Goal: Task Accomplishment & Management: Complete application form

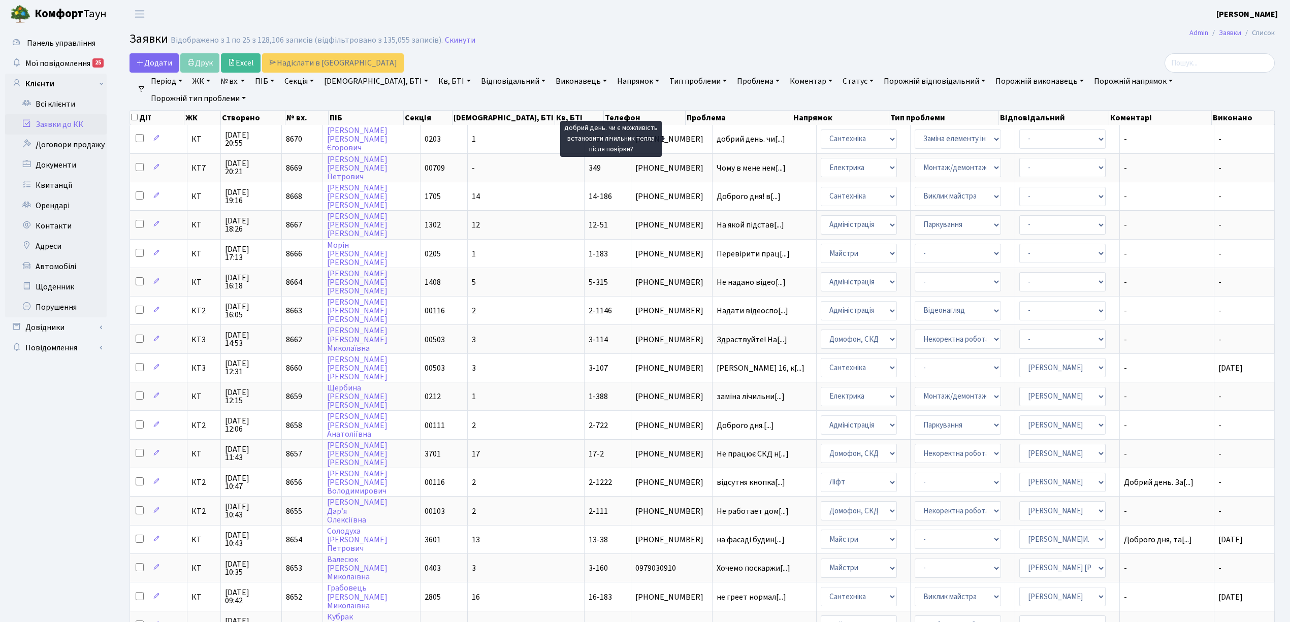
select select "25"
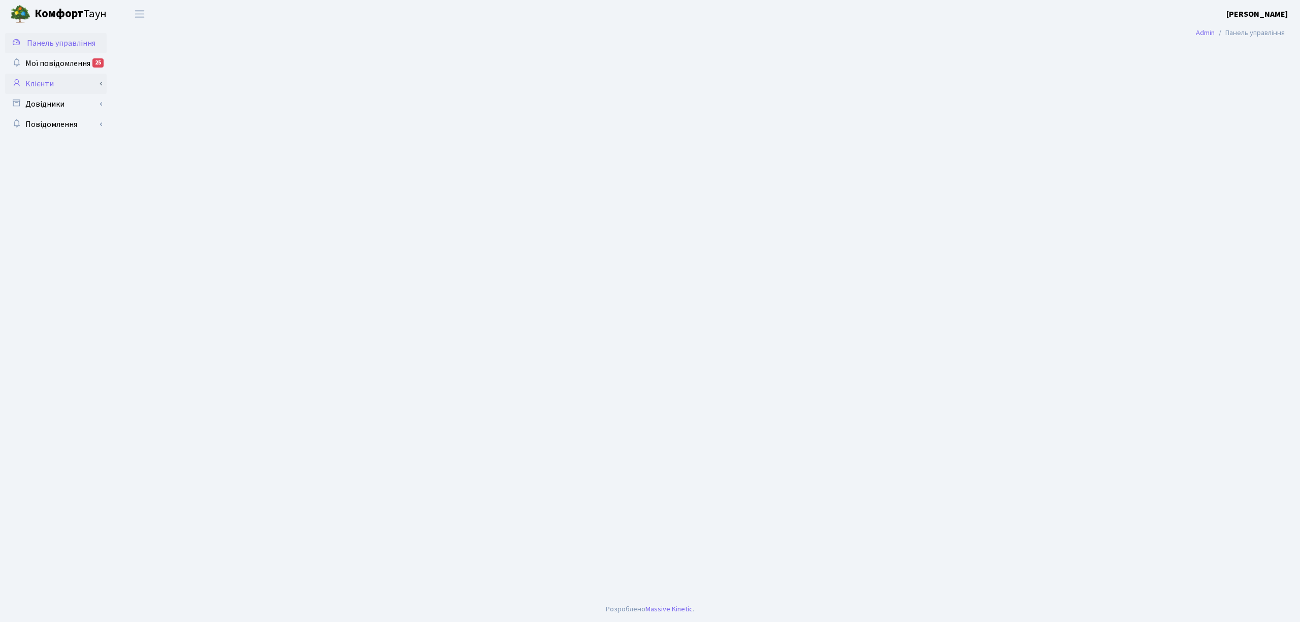
click at [52, 79] on link "Клієнти" at bounding box center [56, 84] width 102 height 20
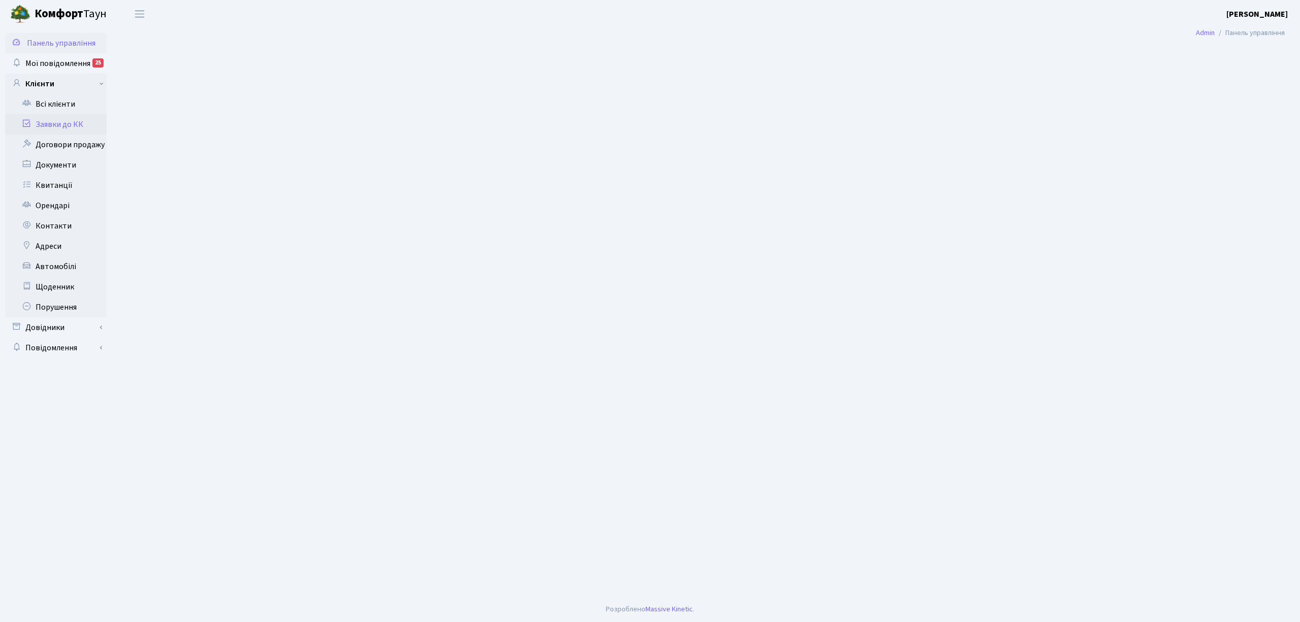
click at [60, 116] on link "Заявки до КК" at bounding box center [56, 124] width 102 height 20
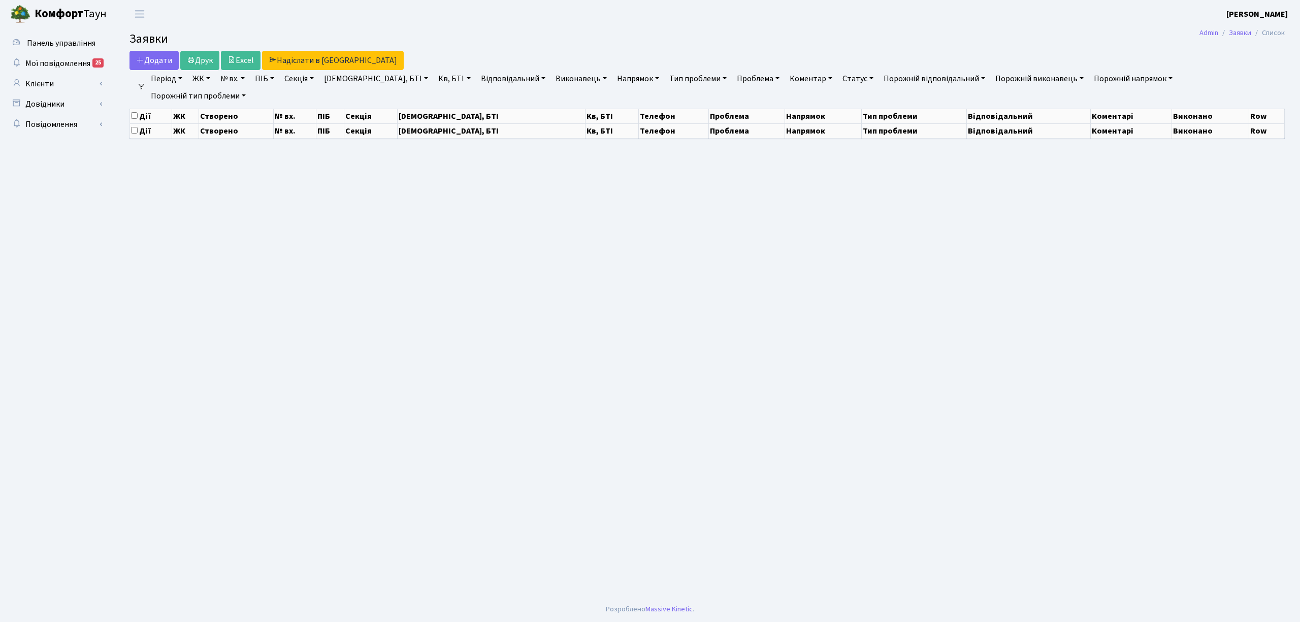
select select "25"
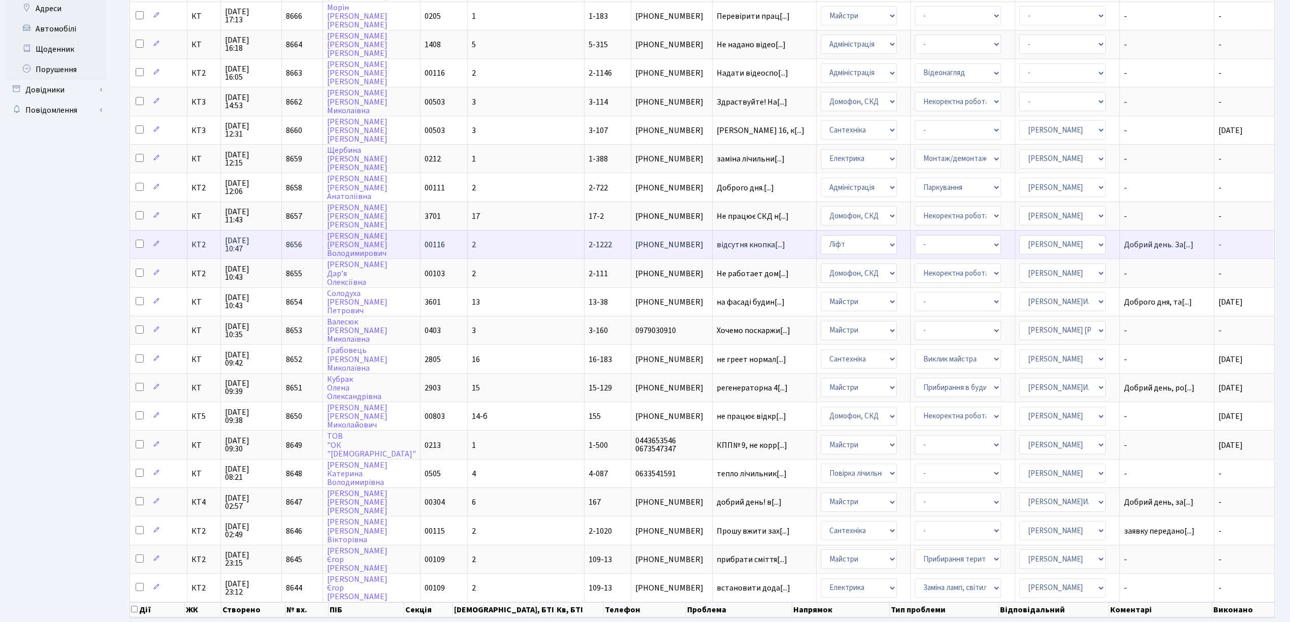
scroll to position [254, 0]
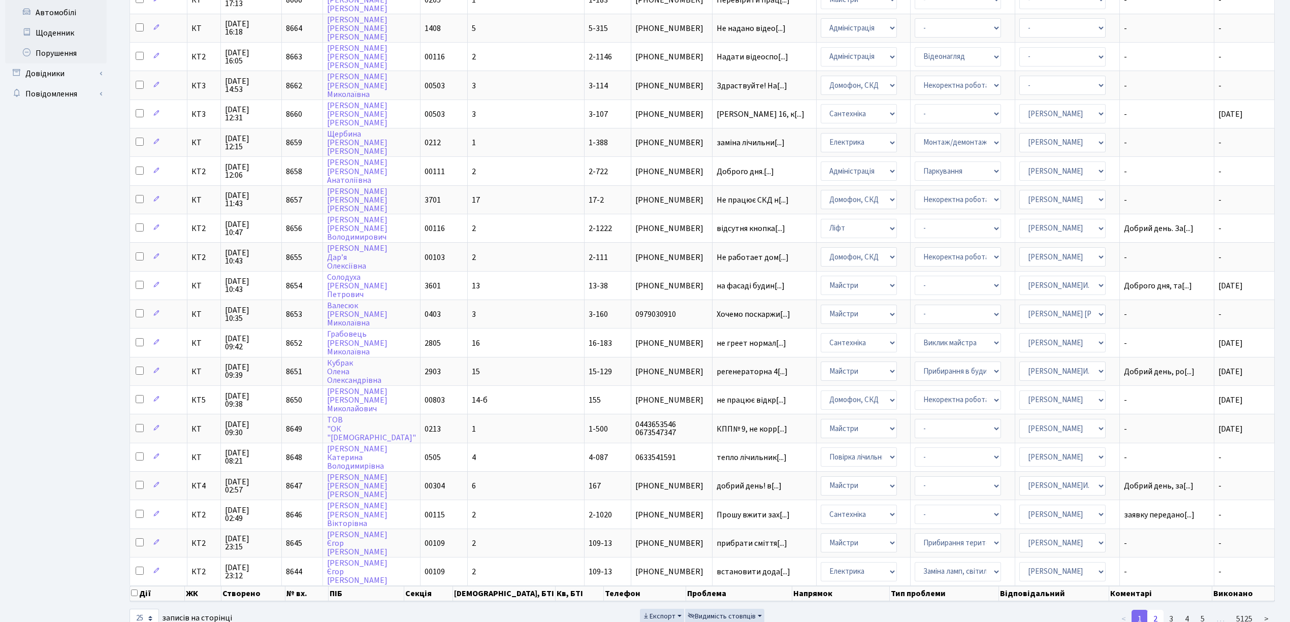
click at [1150, 610] on link "2" at bounding box center [1155, 619] width 16 height 18
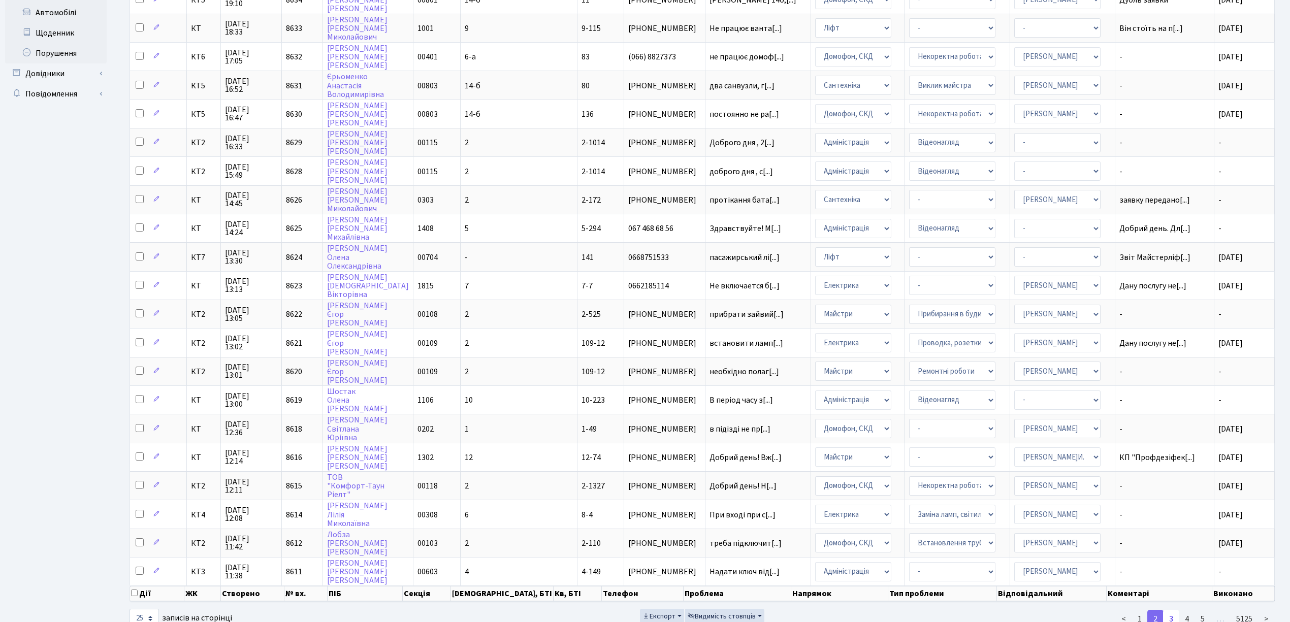
click at [1168, 610] on link "3" at bounding box center [1171, 619] width 16 height 18
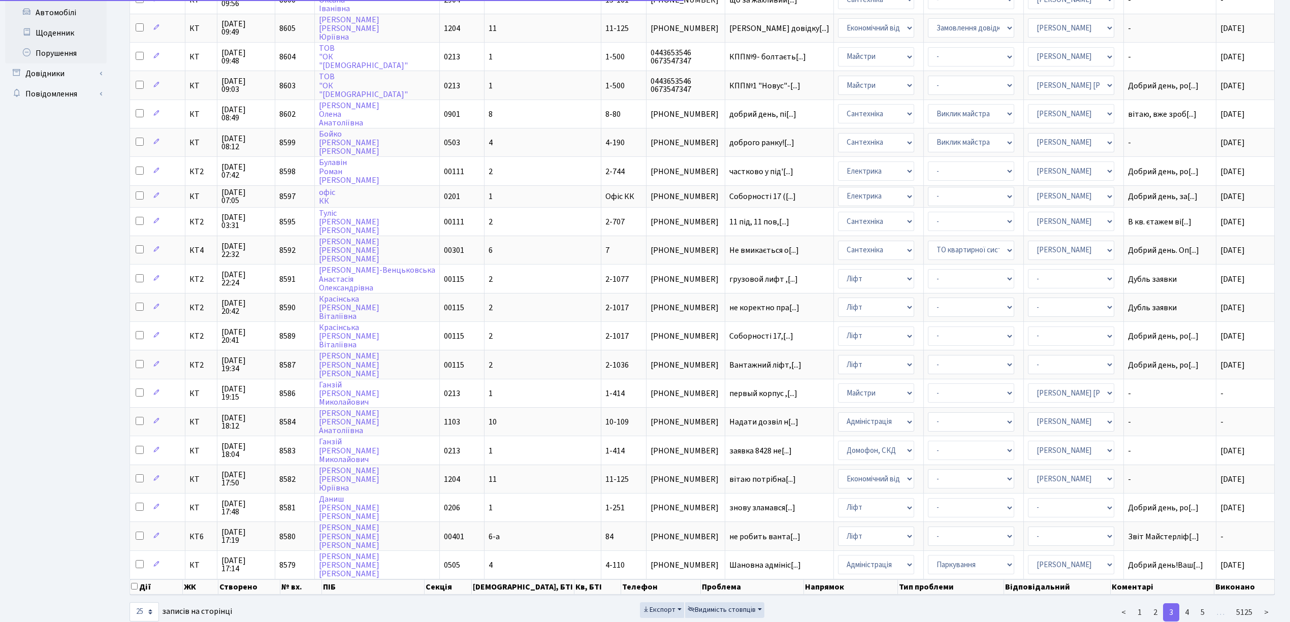
scroll to position [248, 0]
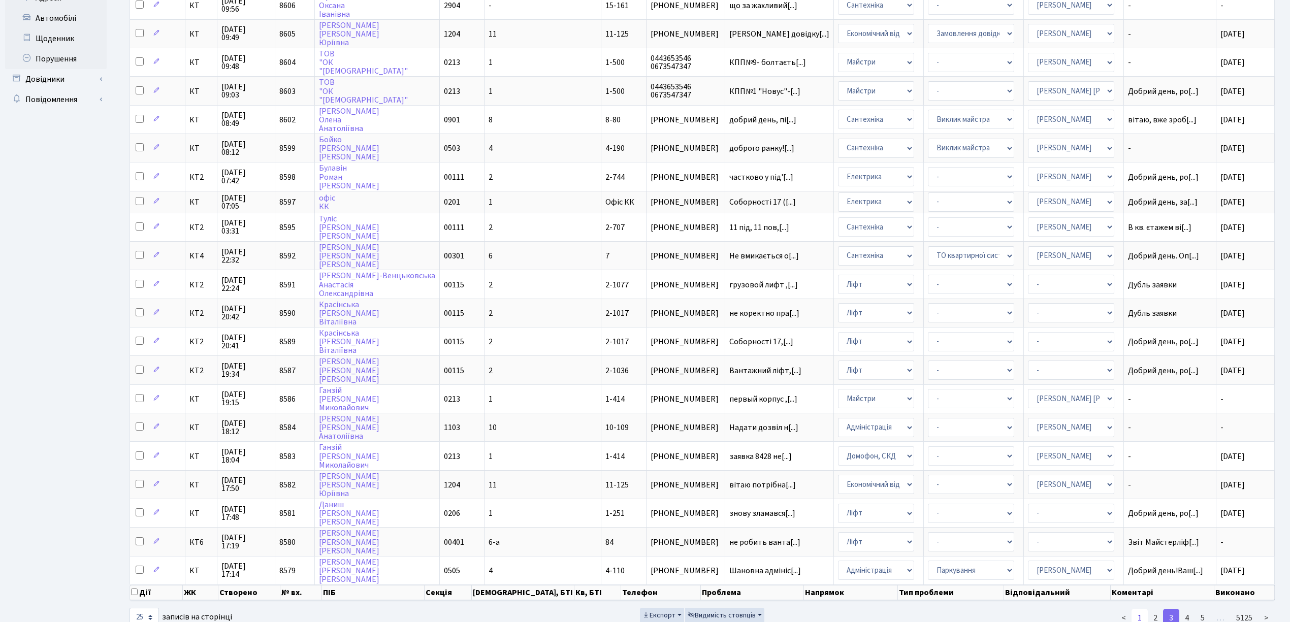
click at [1145, 609] on link "1" at bounding box center [1139, 618] width 16 height 18
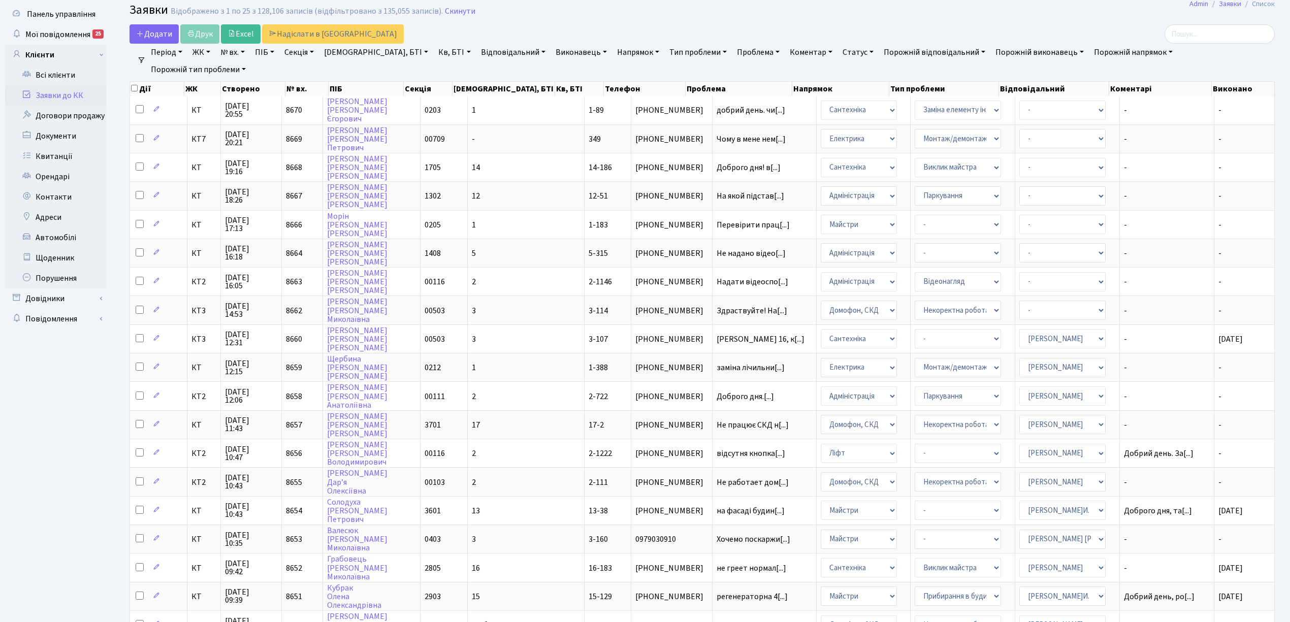
scroll to position [0, 0]
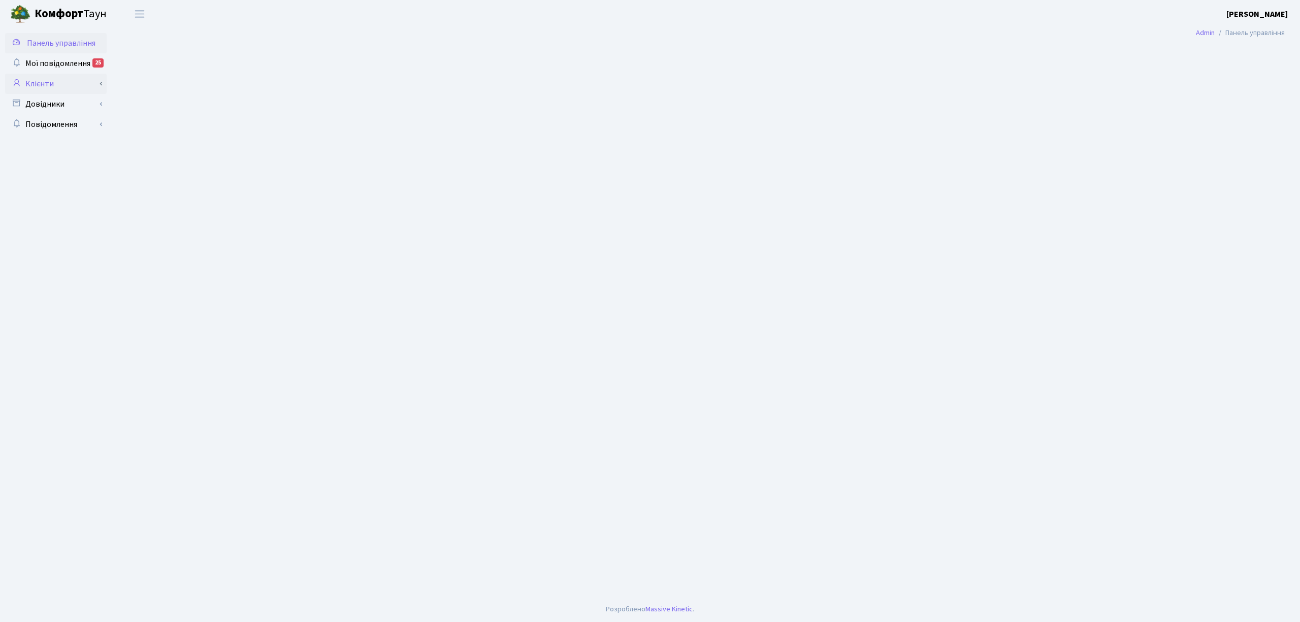
click at [63, 76] on link "Клієнти" at bounding box center [56, 84] width 102 height 20
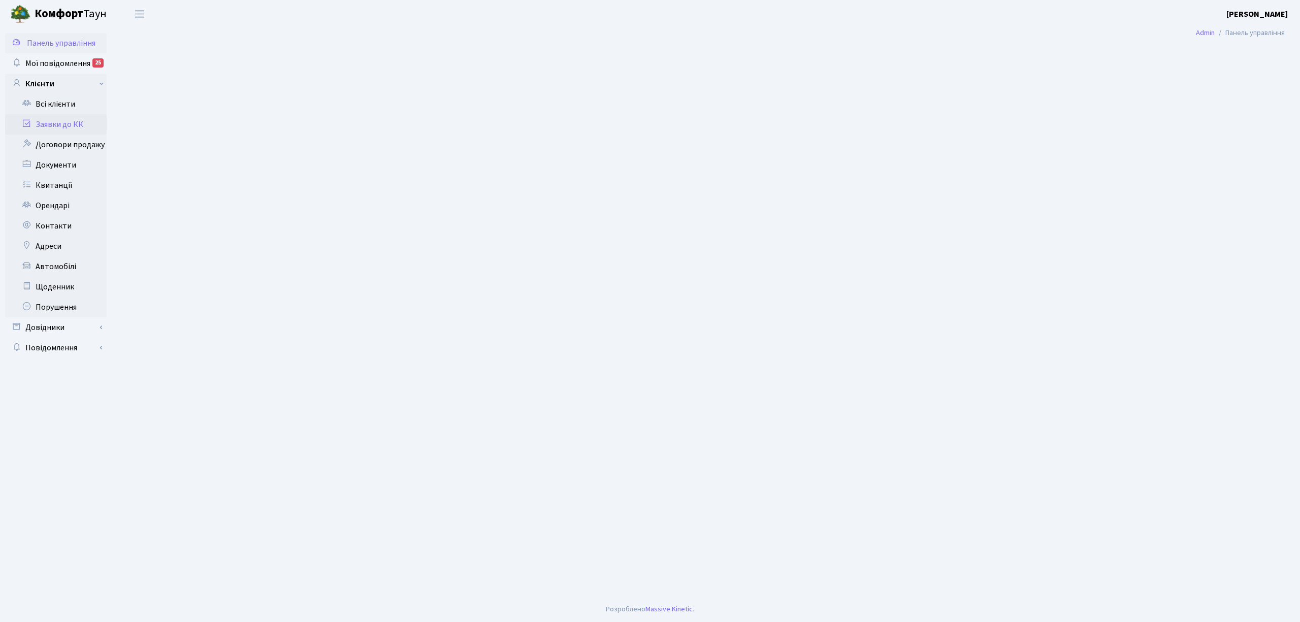
click at [64, 120] on link "Заявки до КК" at bounding box center [56, 124] width 102 height 20
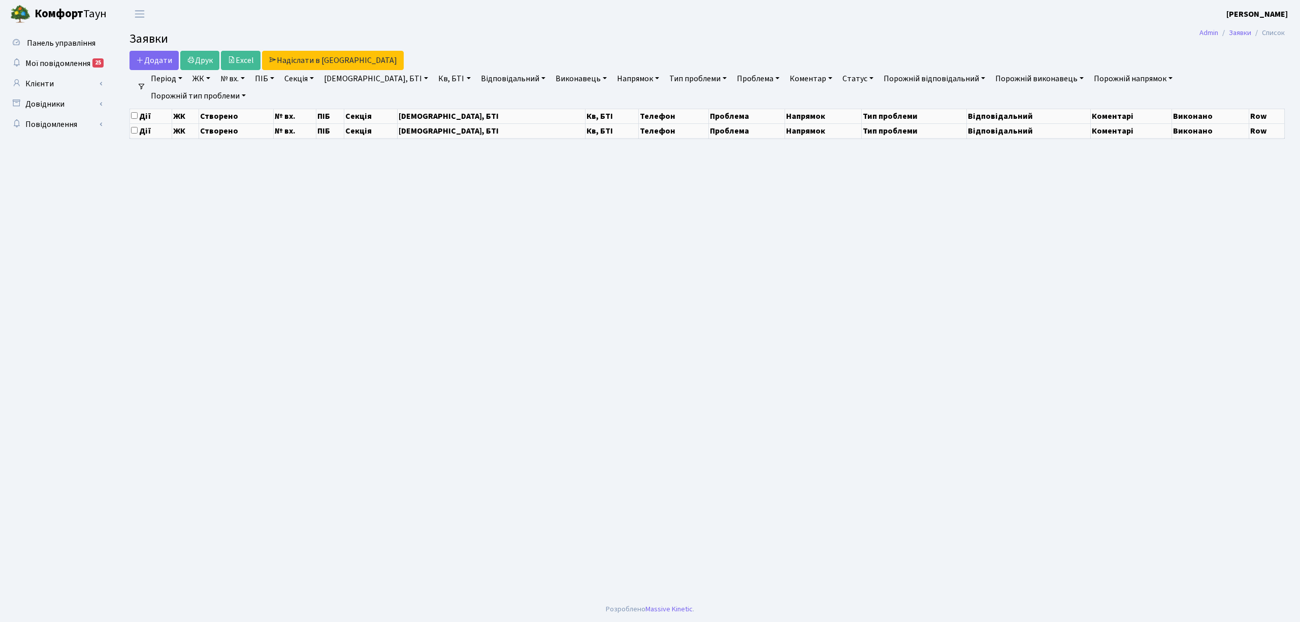
select select "25"
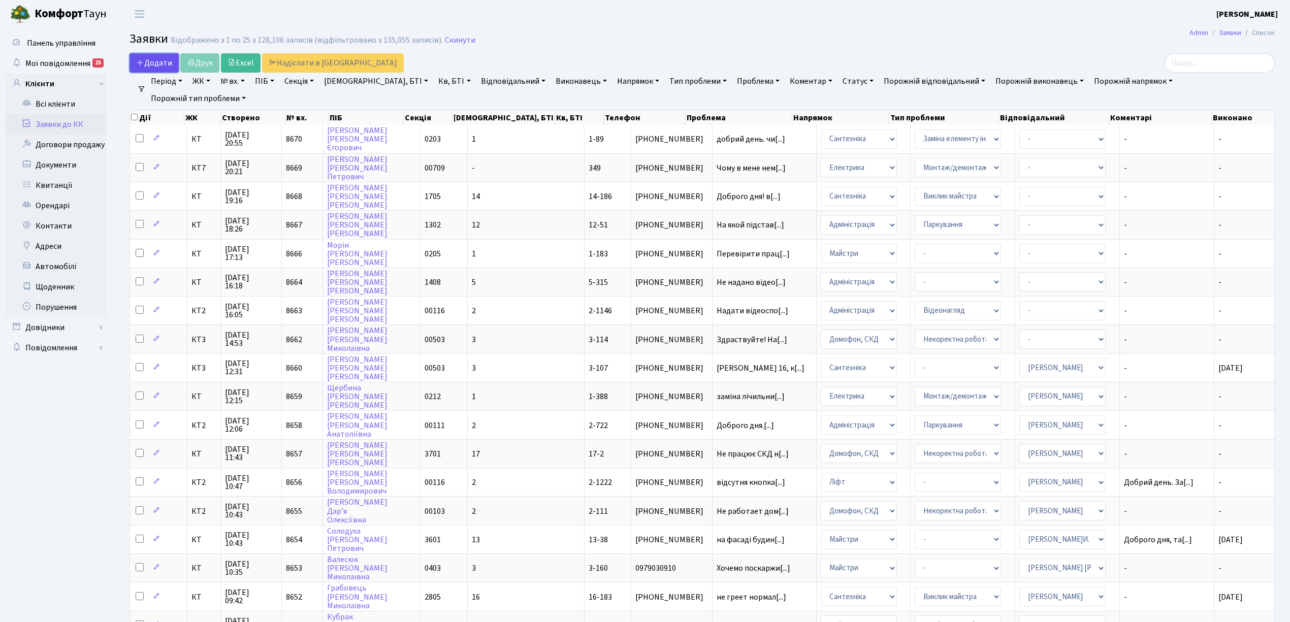
click at [163, 65] on span "Додати" at bounding box center [154, 62] width 36 height 11
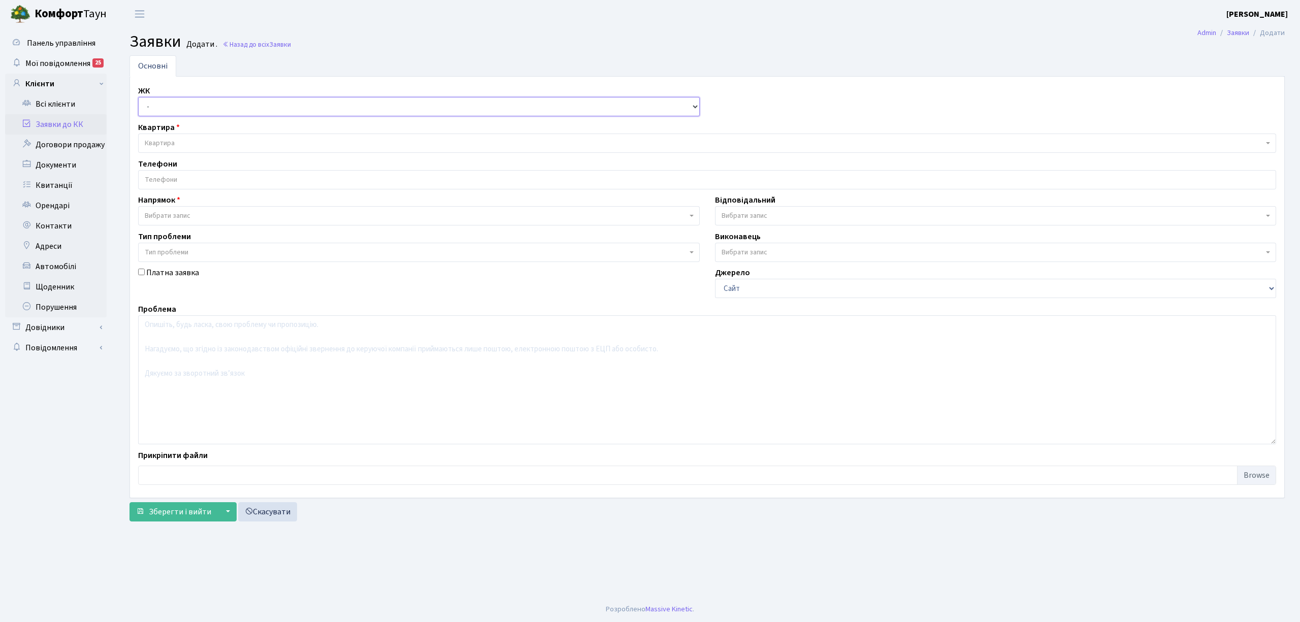
click at [191, 105] on select "- КТ, вул. Регенераторна, 4 КТ2, просп. [STREET_ADDRESS] [STREET_ADDRESS] [PERS…" at bounding box center [419, 106] width 562 height 19
select select "271"
click at [138, 97] on select "- КТ, вул. Регенераторна, 4 КТ2, просп. Соборності, 17 КТ3, вул. Березнева, 16 …" at bounding box center [419, 106] width 562 height 19
select select
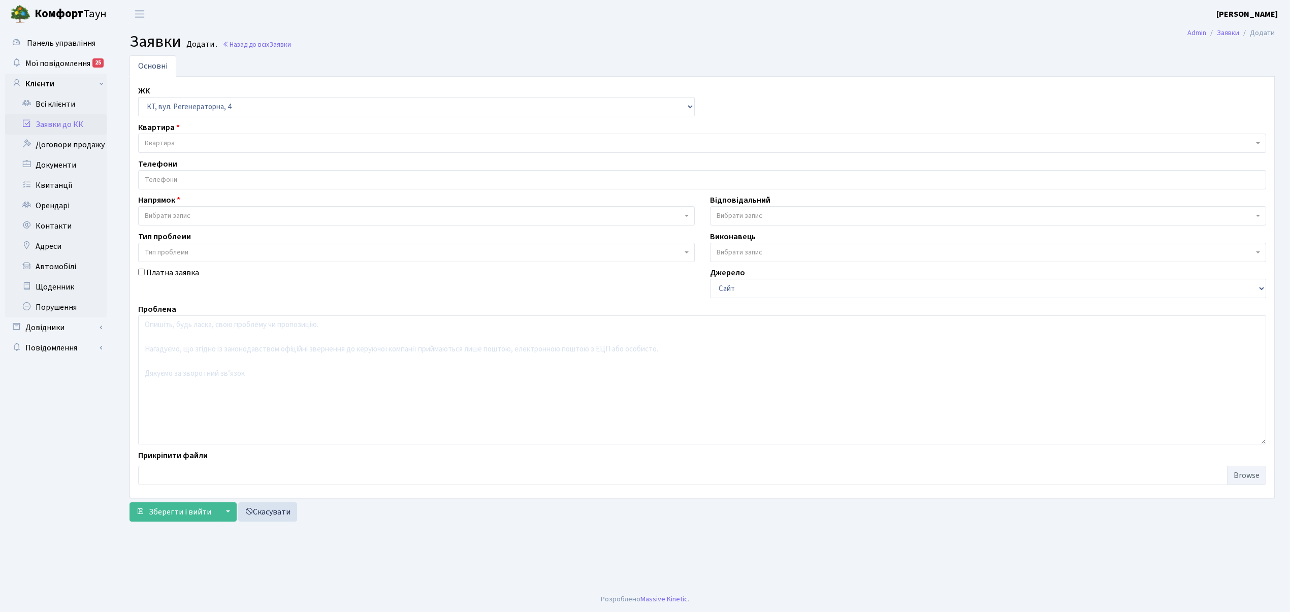
click at [181, 139] on span "Квартира" at bounding box center [699, 143] width 1108 height 10
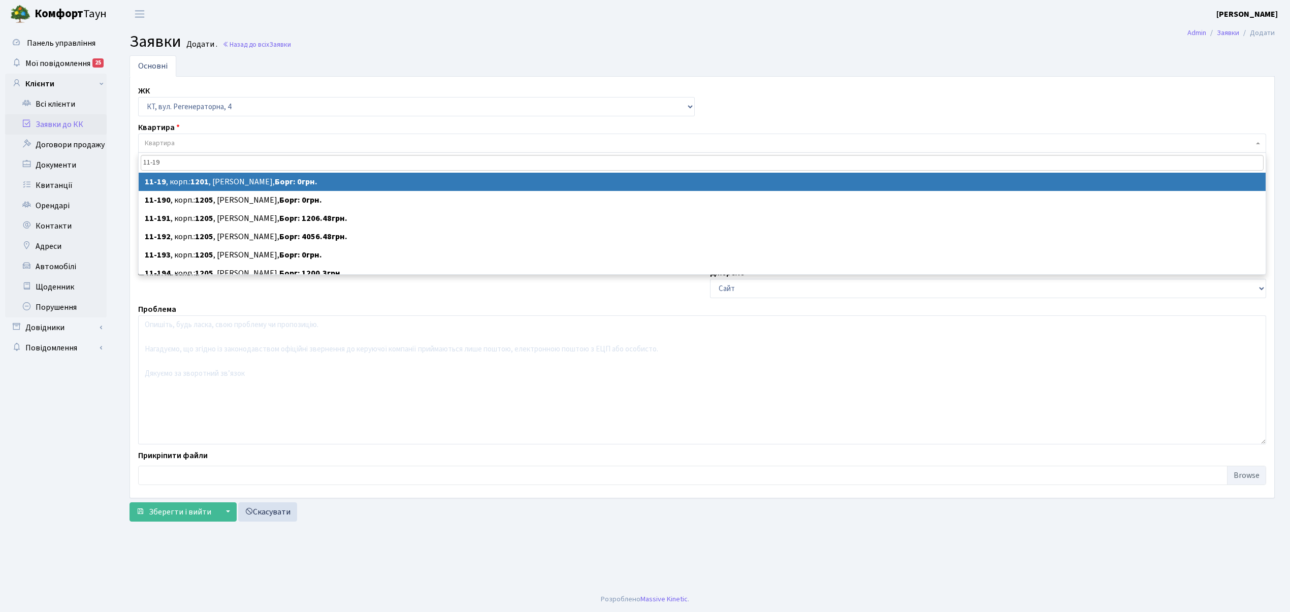
type input "11-19"
select select
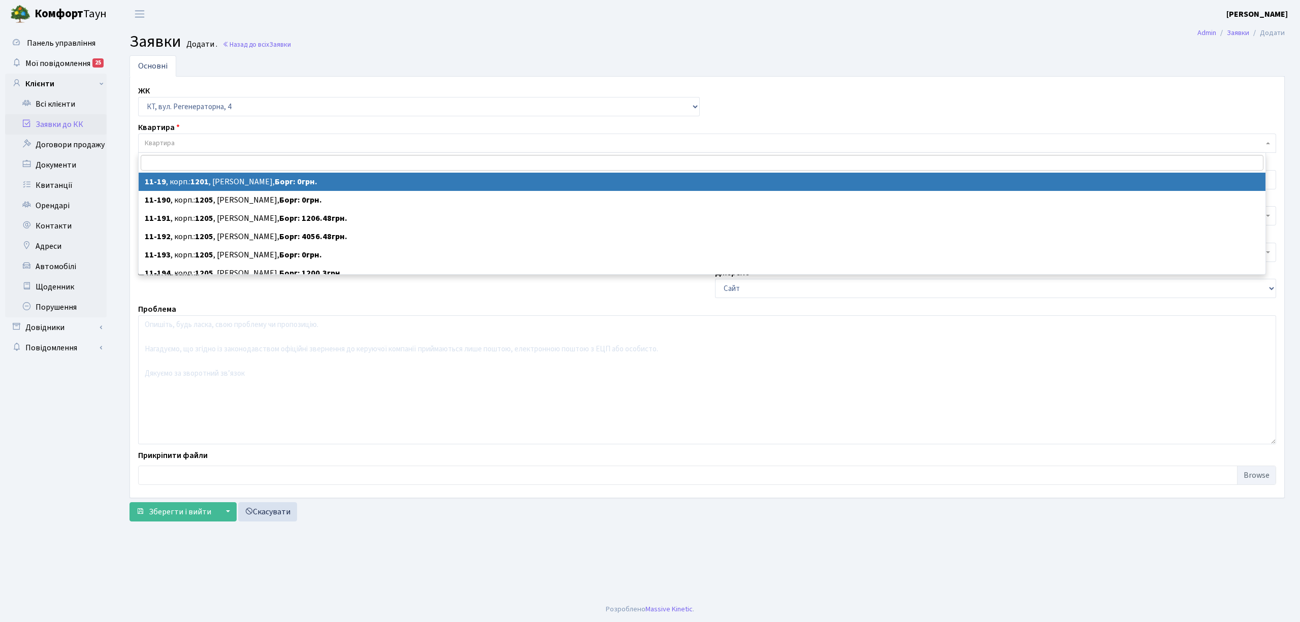
select select "7011"
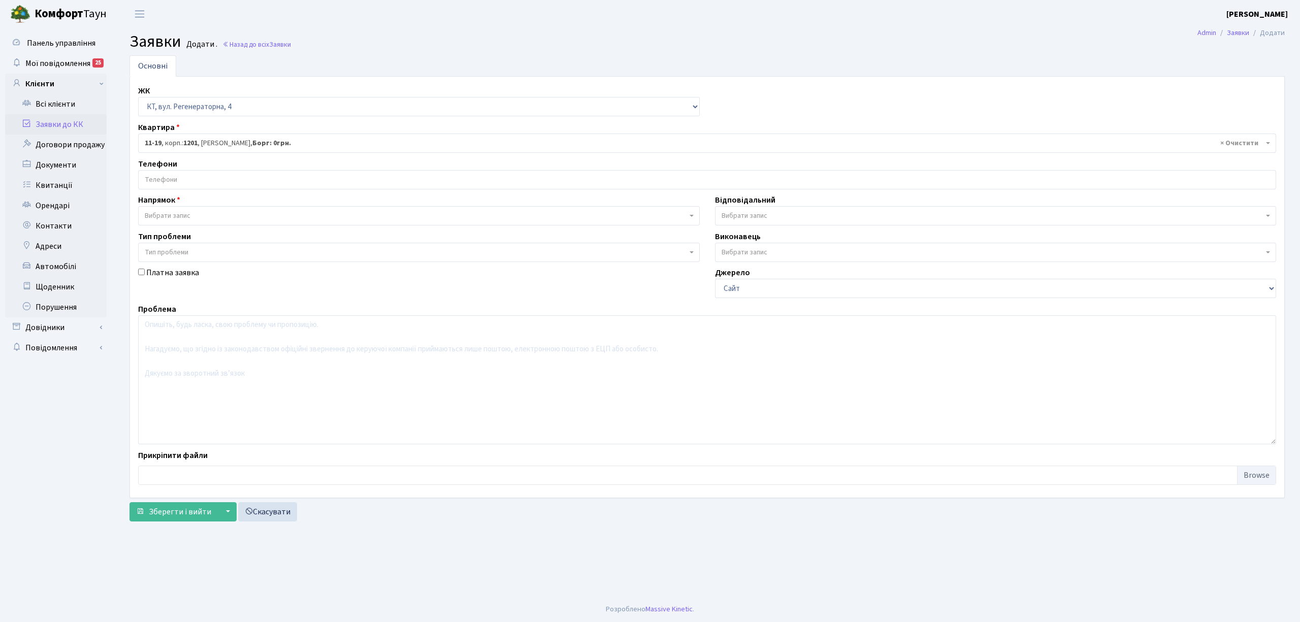
click at [203, 173] on input "search" at bounding box center [707, 180] width 1137 height 18
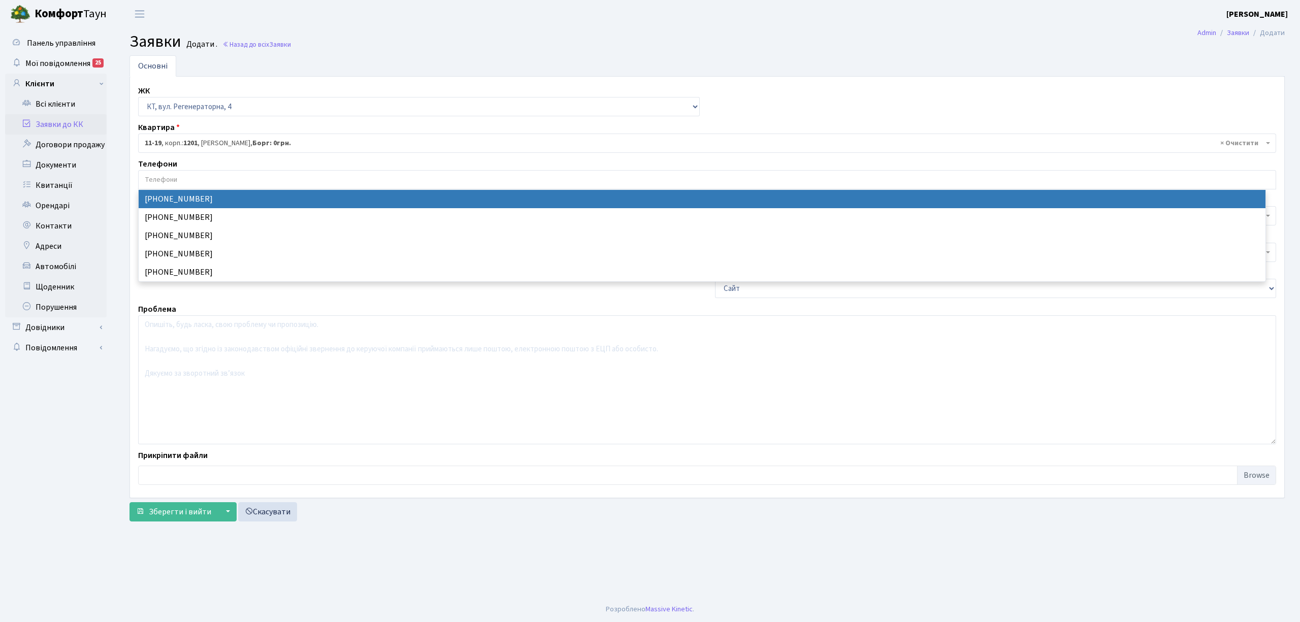
select select "111535"
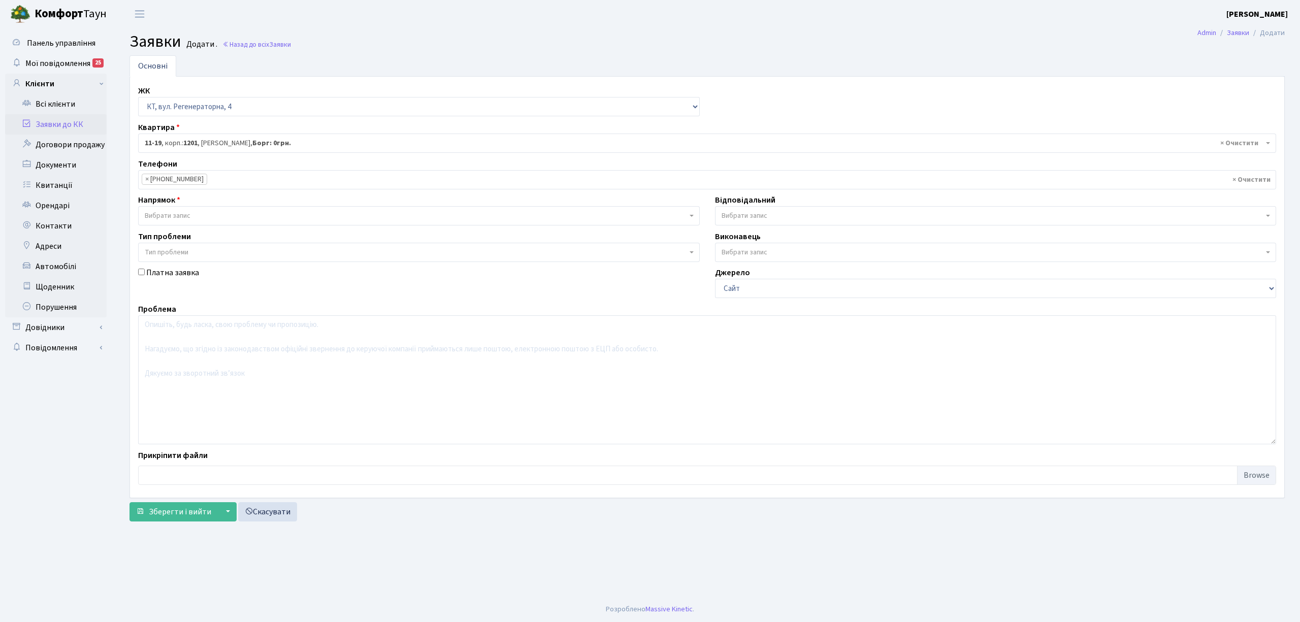
click at [193, 226] on div "ЖК - КТ, вул. Регенераторна, 4 КТ2, просп. Соборності, 17 КТ3, вул. Березнева, …" at bounding box center [706, 287] width 1153 height 405
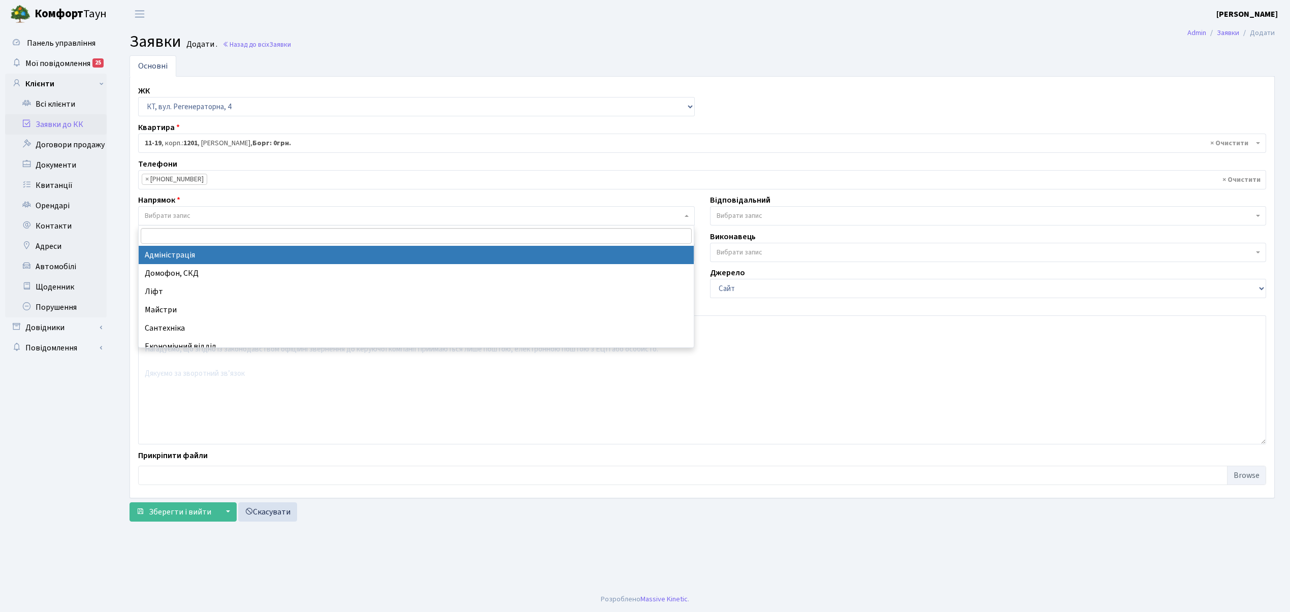
click at [194, 218] on span "Вибрати запис" at bounding box center [413, 216] width 537 height 10
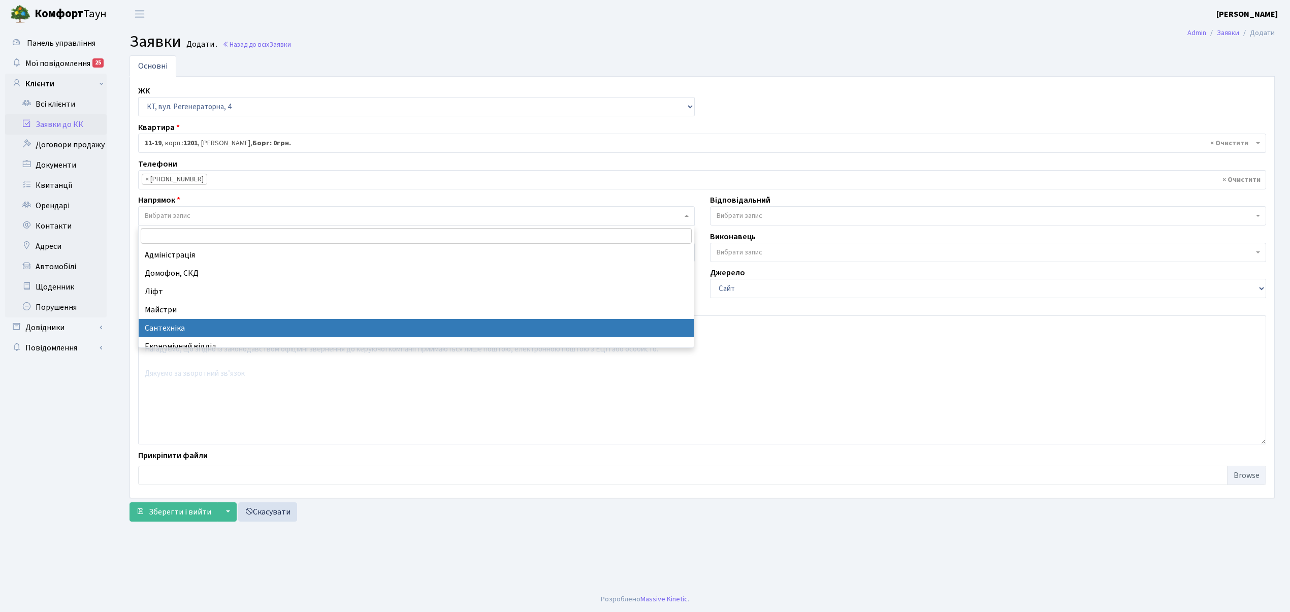
select select "2"
select select
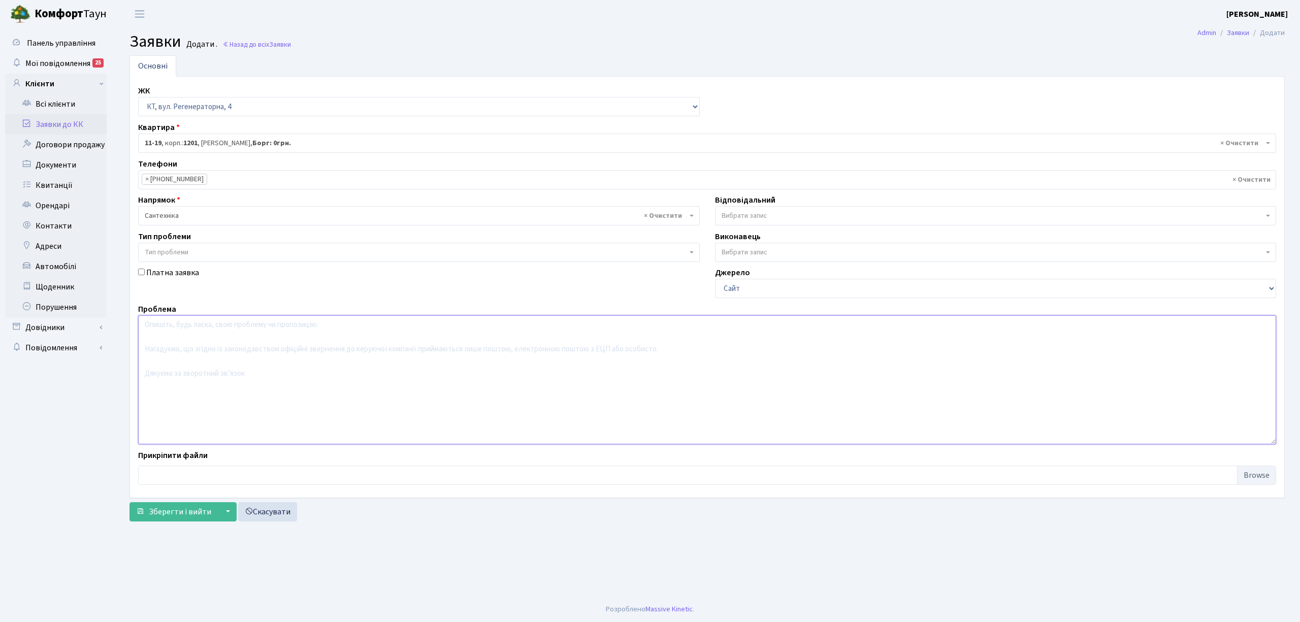
drag, startPoint x: 239, startPoint y: 380, endPoint x: 256, endPoint y: 386, distance: 18.8
click at [240, 380] on textarea at bounding box center [707, 379] width 1138 height 129
type textarea "тече вода в квартирі"
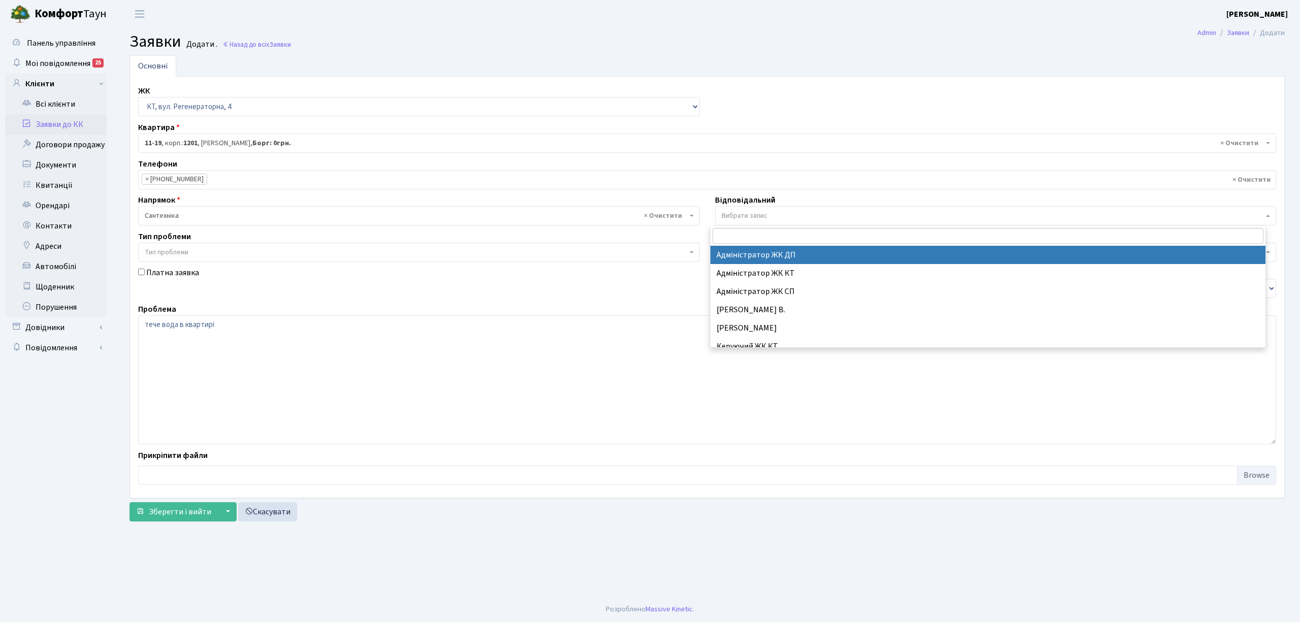
click at [836, 216] on span "Вибрати запис" at bounding box center [993, 216] width 542 height 10
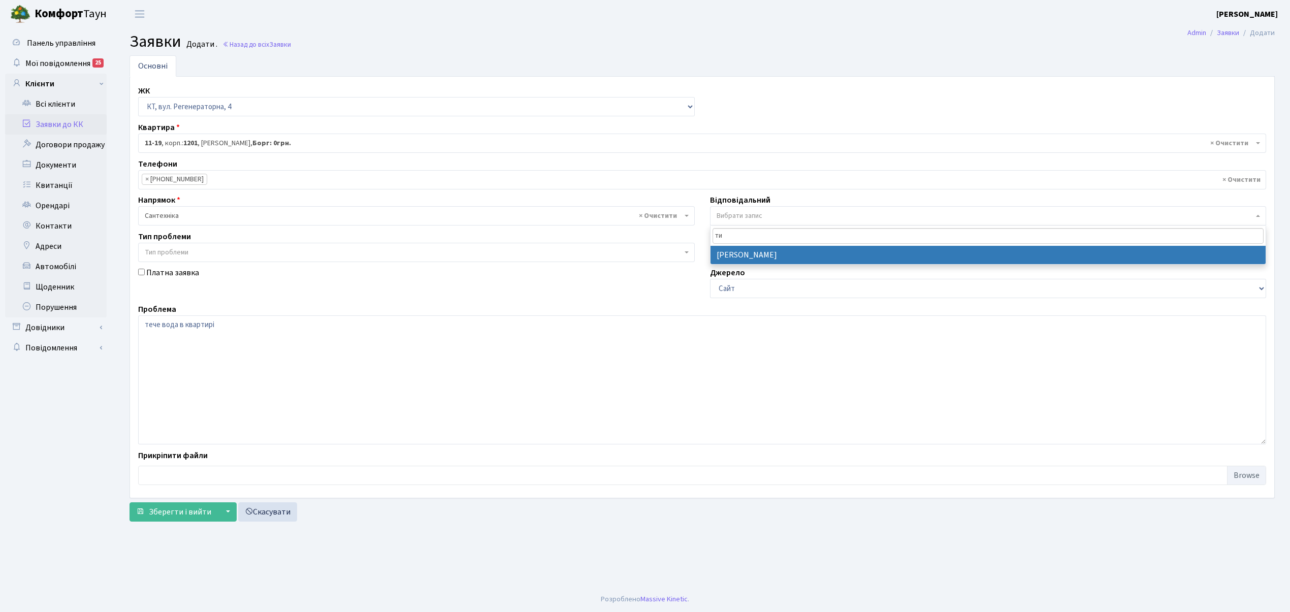
type input "ти"
select select "67"
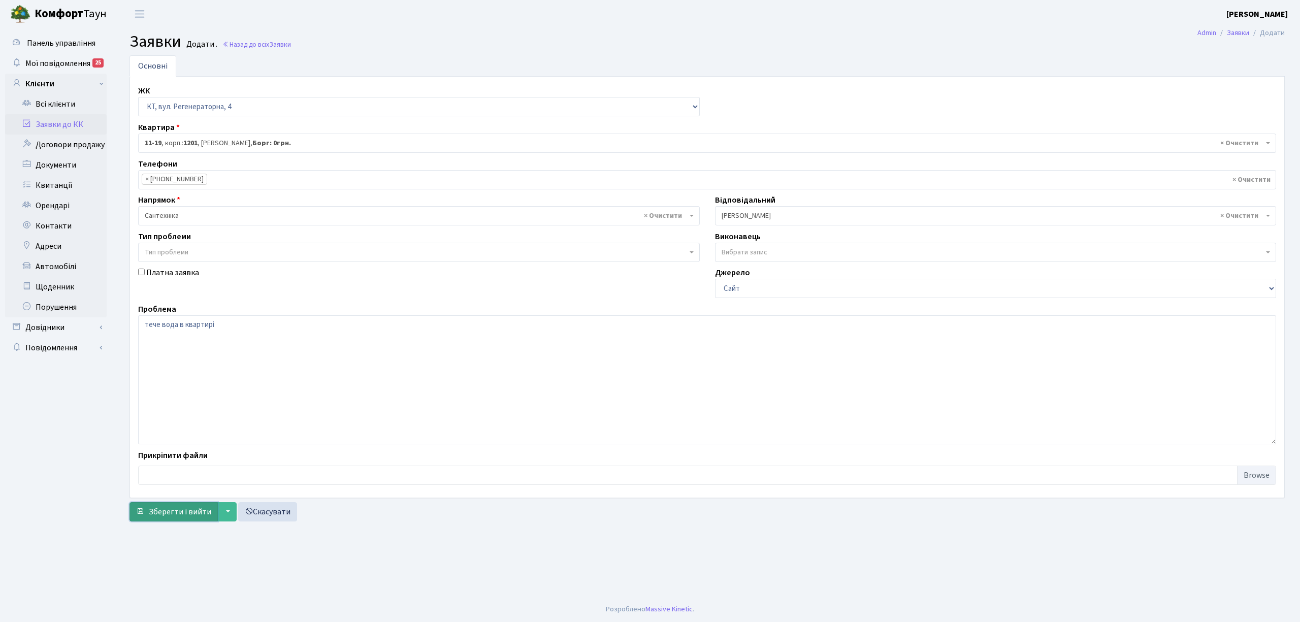
click at [177, 512] on span "Зберегти і вийти" at bounding box center [180, 511] width 62 height 11
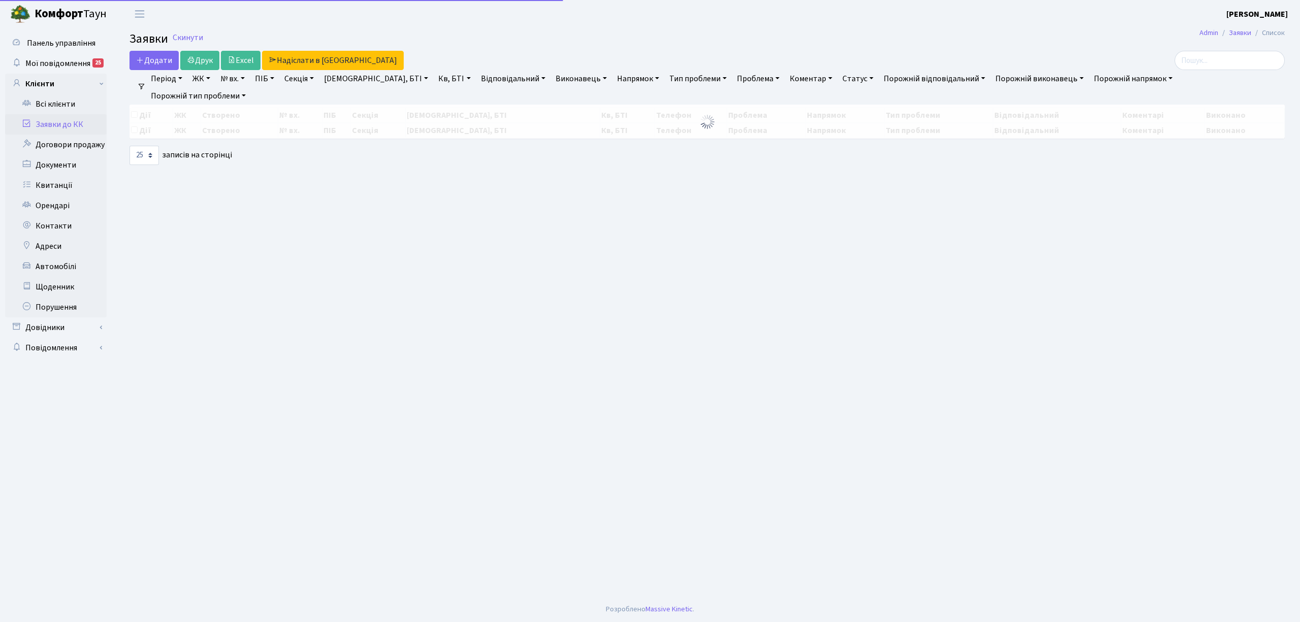
select select "25"
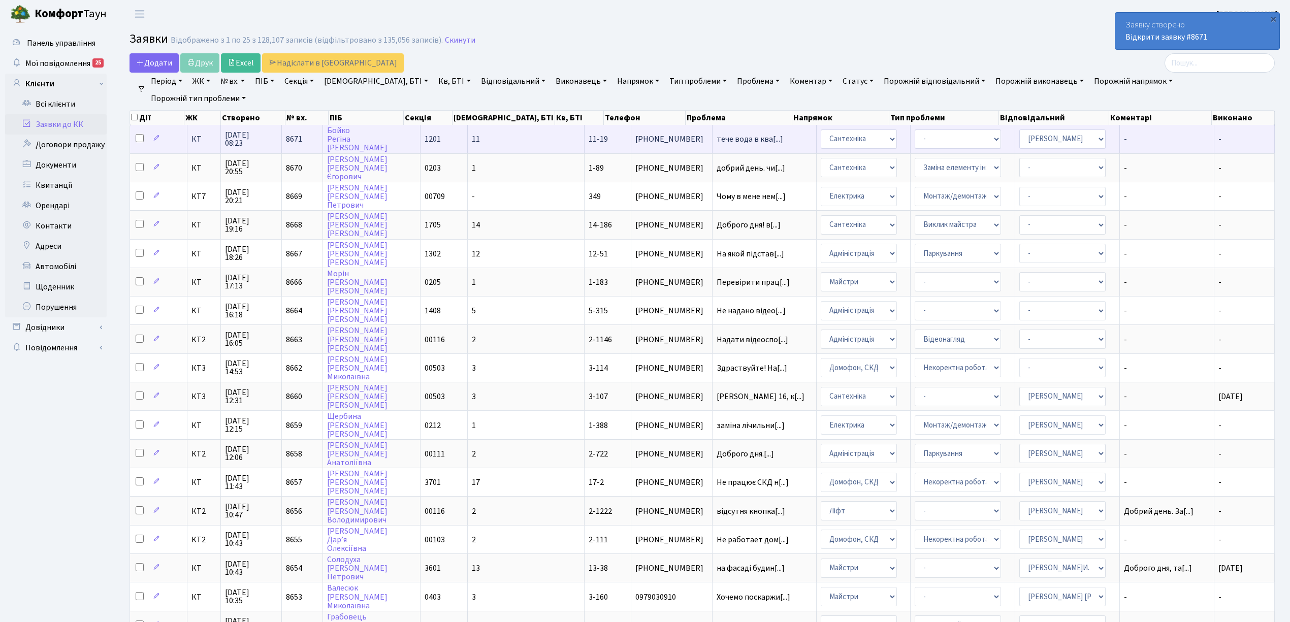
click at [191, 139] on span "КТ" at bounding box center [203, 139] width 25 height 8
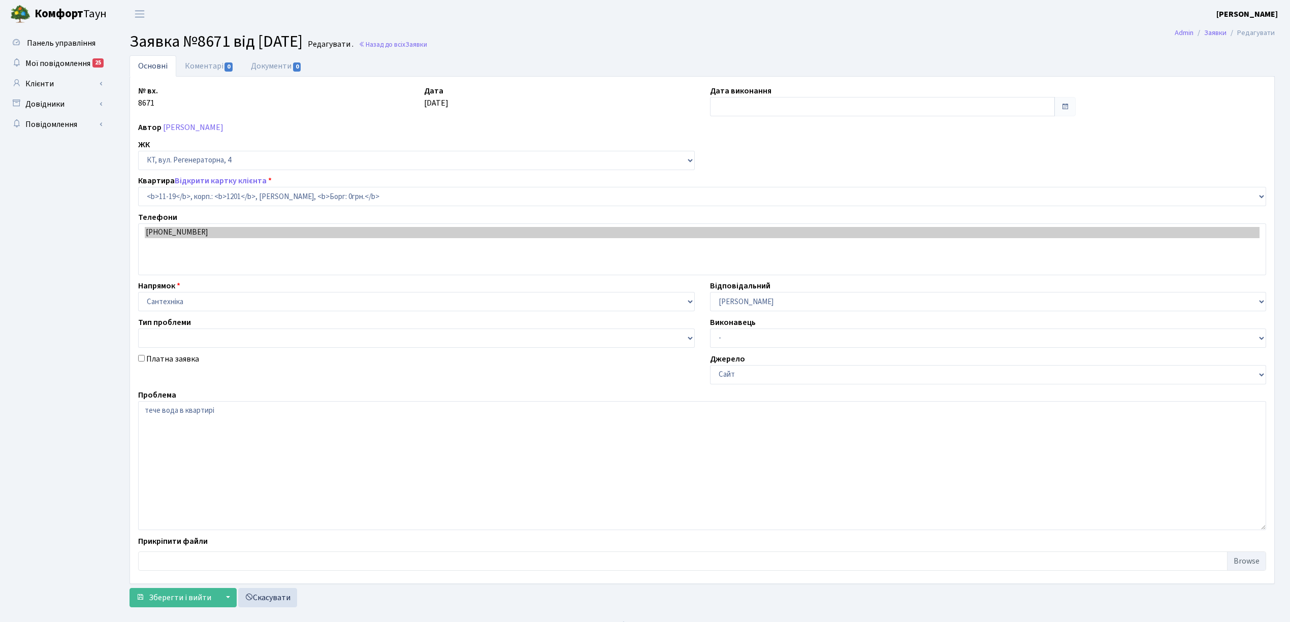
select select "7011"
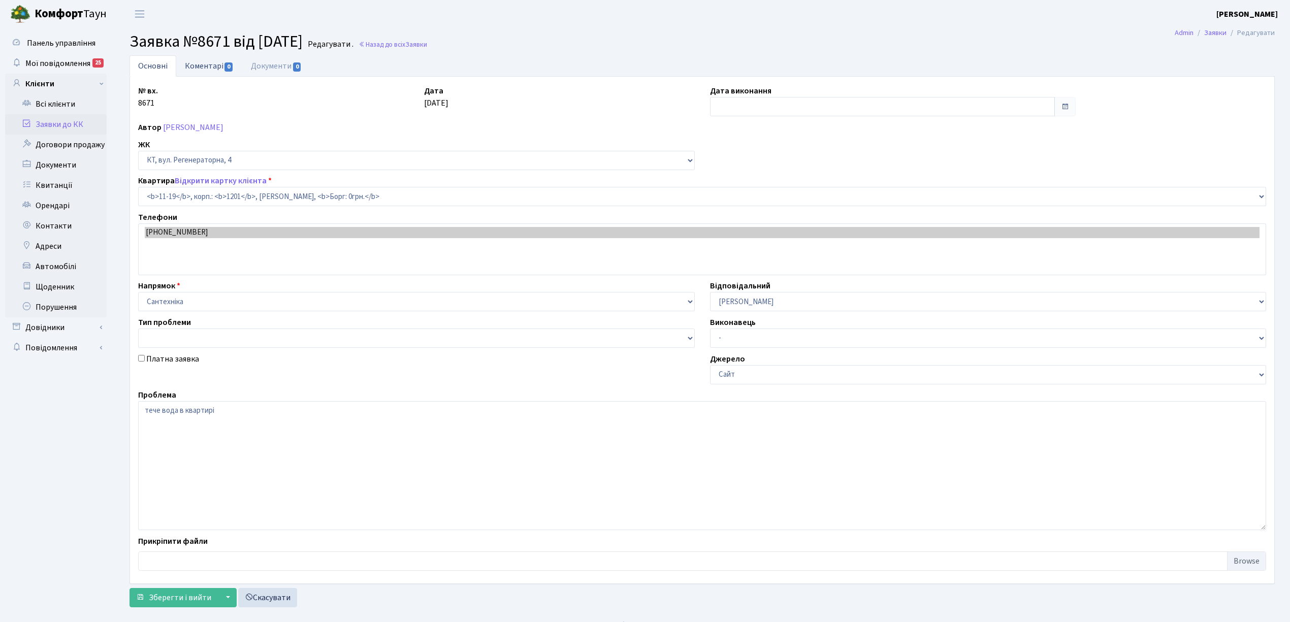
click at [188, 73] on link "Коментарі 0" at bounding box center [209, 65] width 66 height 21
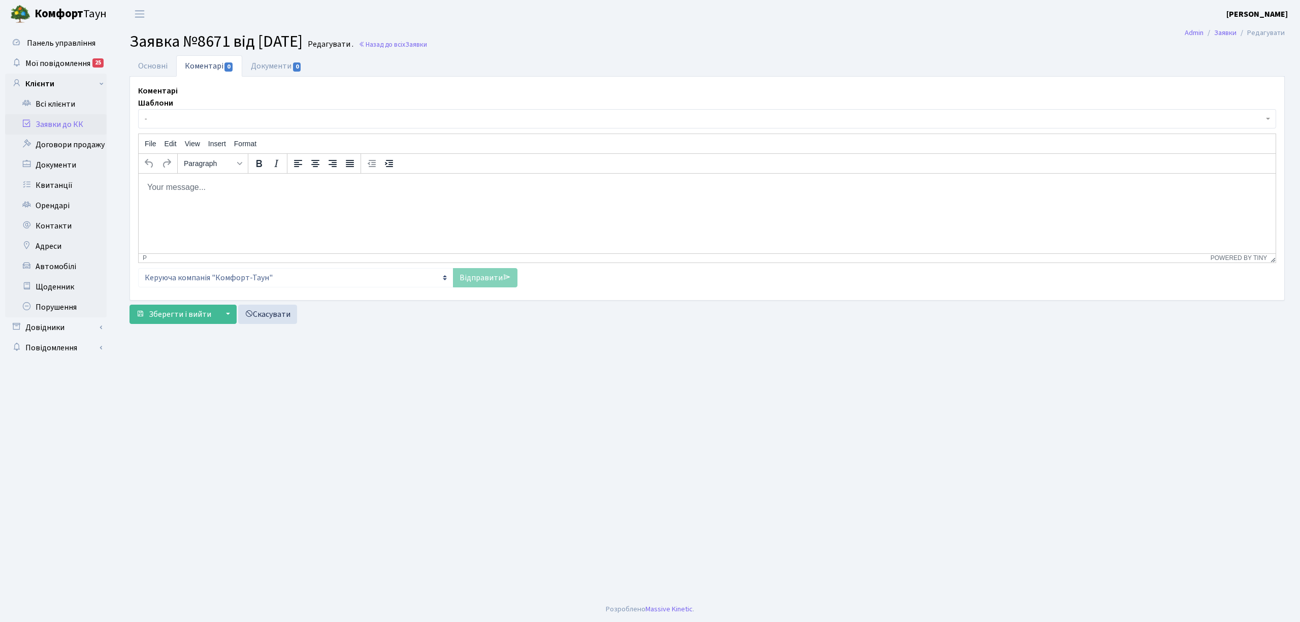
click at [182, 130] on div "Шаблони - Відмова [PERSON_NAME] прийнято в роботу Передано до "Майстерліфт" Нап…" at bounding box center [707, 192] width 1138 height 190
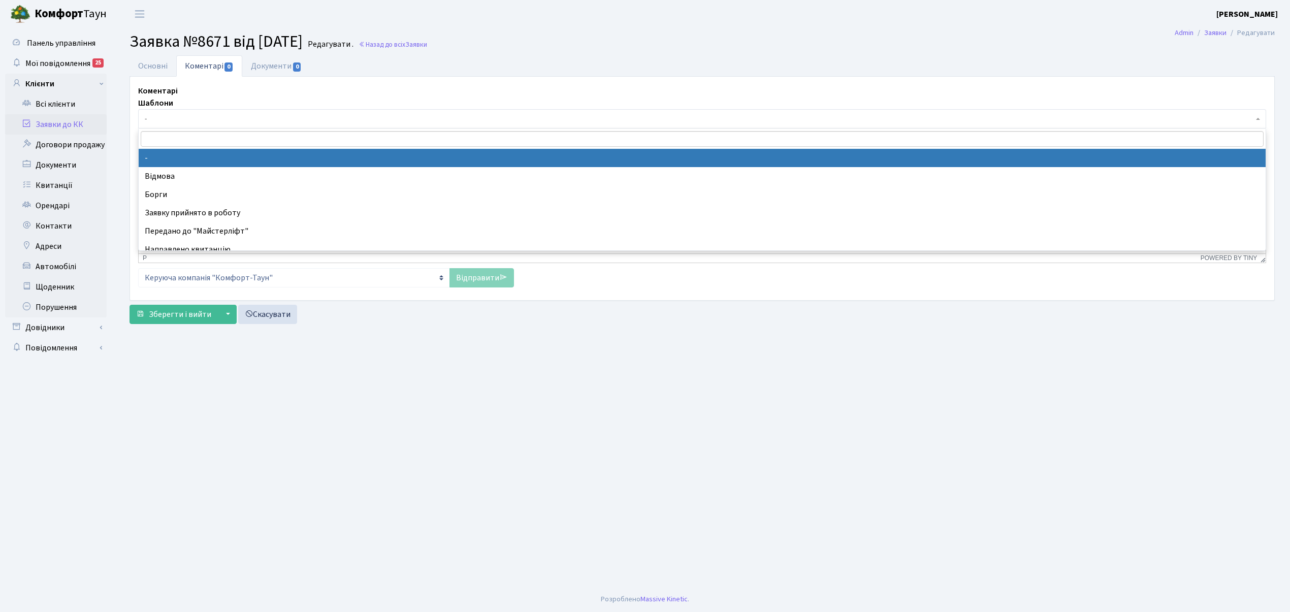
click at [185, 120] on span "-" at bounding box center [699, 119] width 1108 height 10
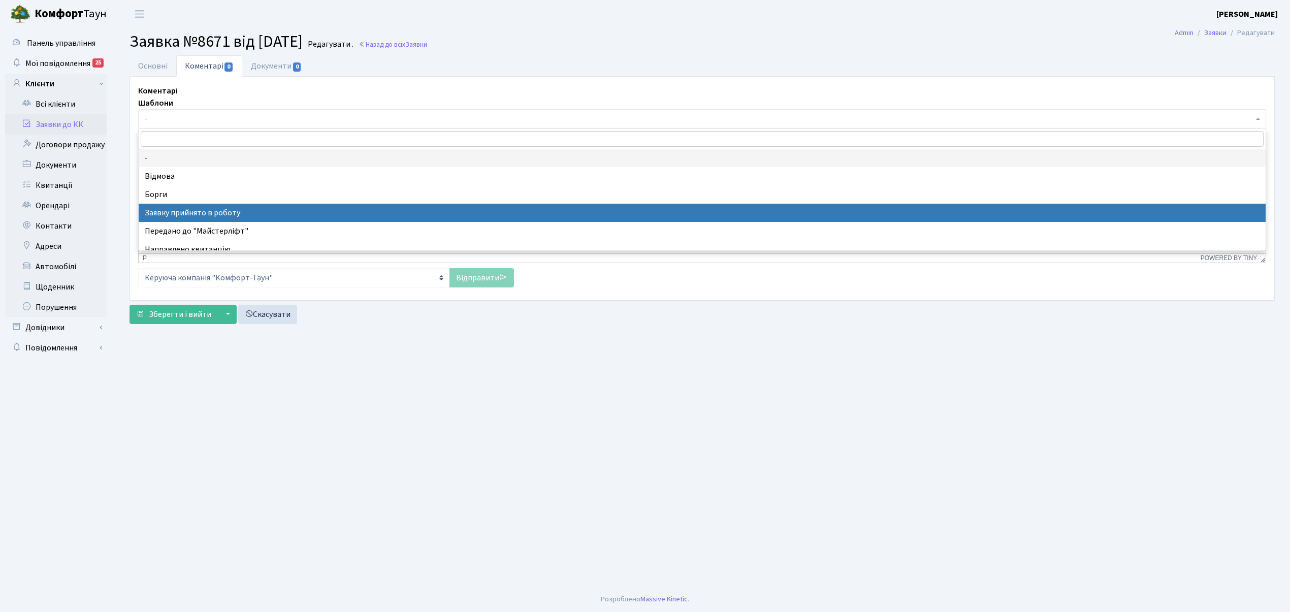
select select "7"
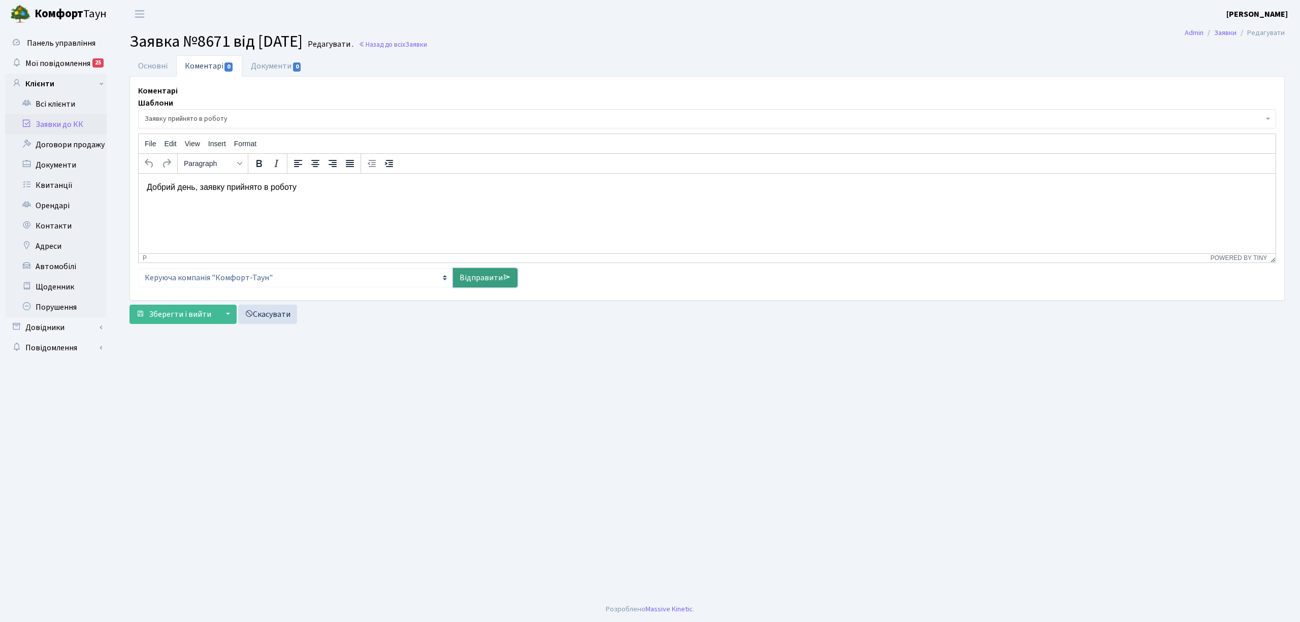
click at [497, 283] on link "Відправити" at bounding box center [485, 277] width 64 height 19
select select
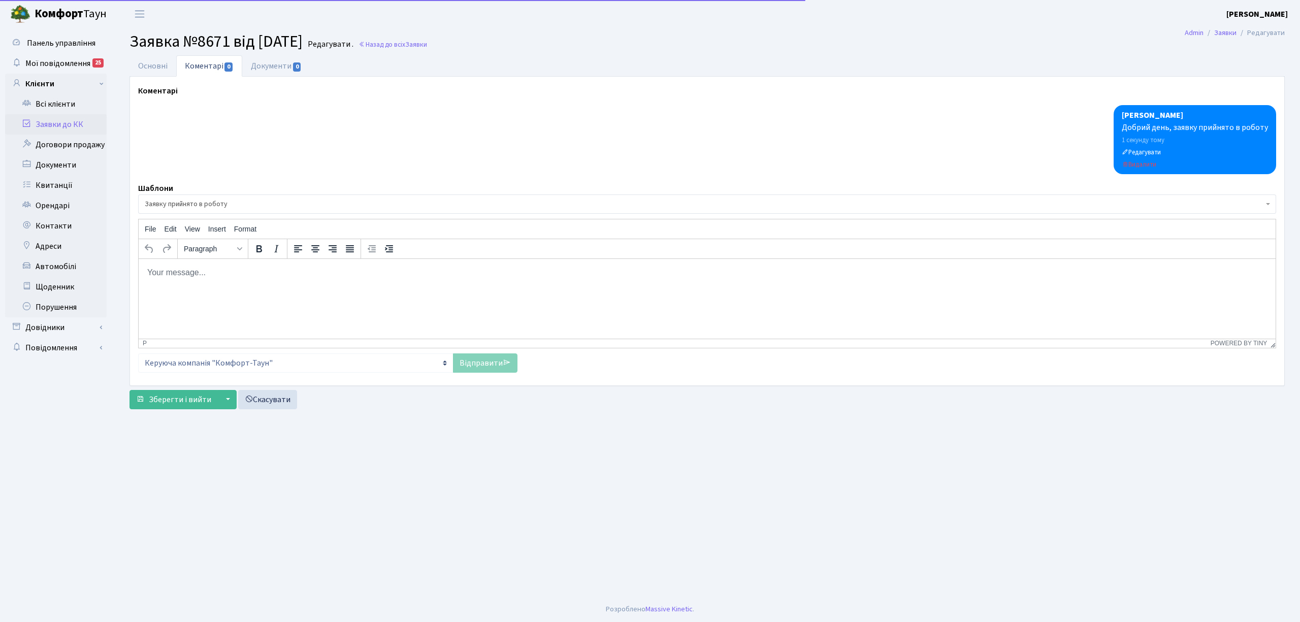
click at [80, 127] on link "Заявки до КК" at bounding box center [56, 124] width 102 height 20
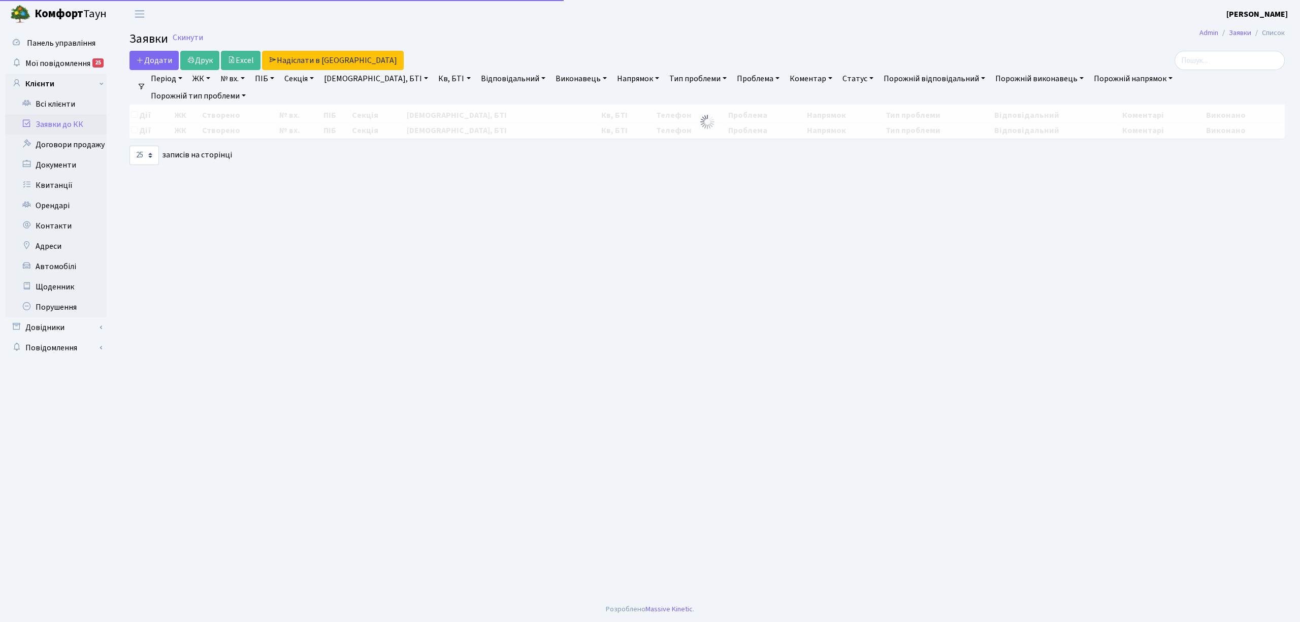
select select "25"
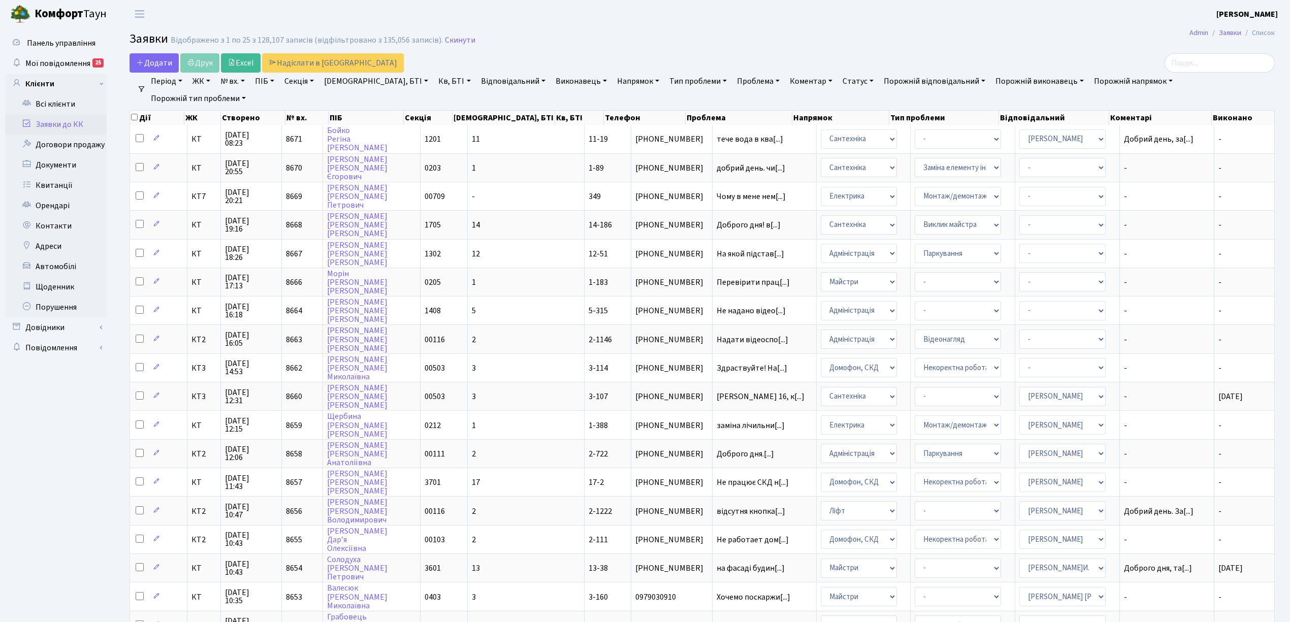
click at [85, 121] on link "Заявки до КК" at bounding box center [56, 124] width 102 height 20
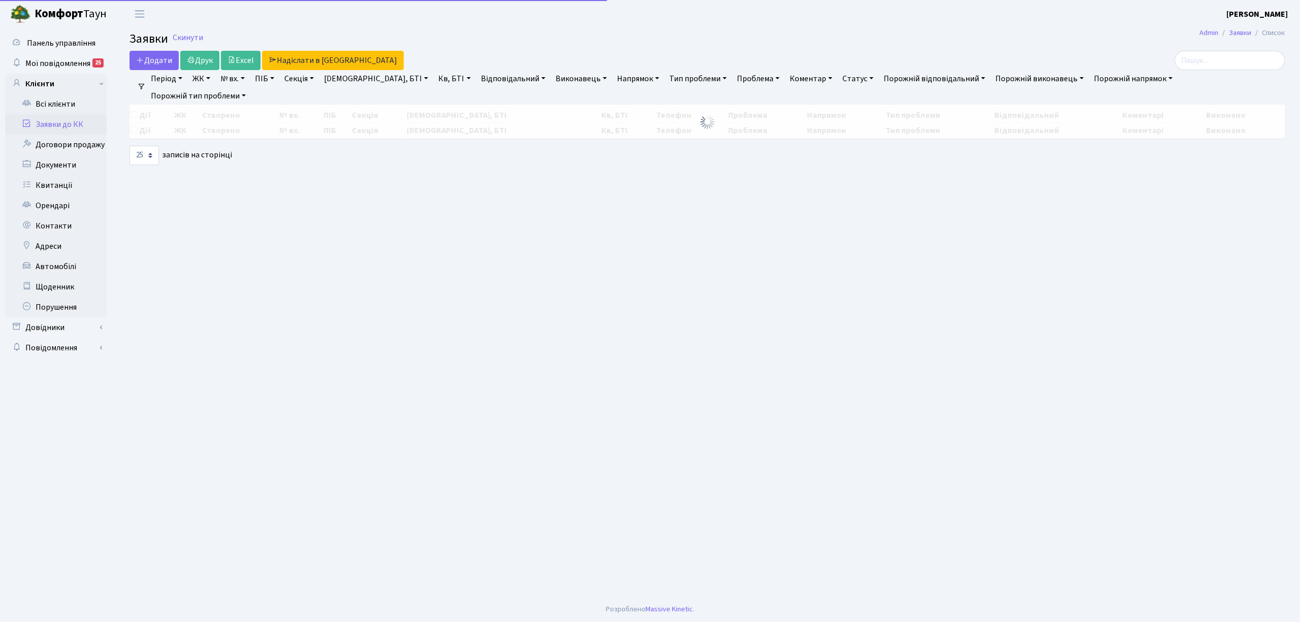
select select "25"
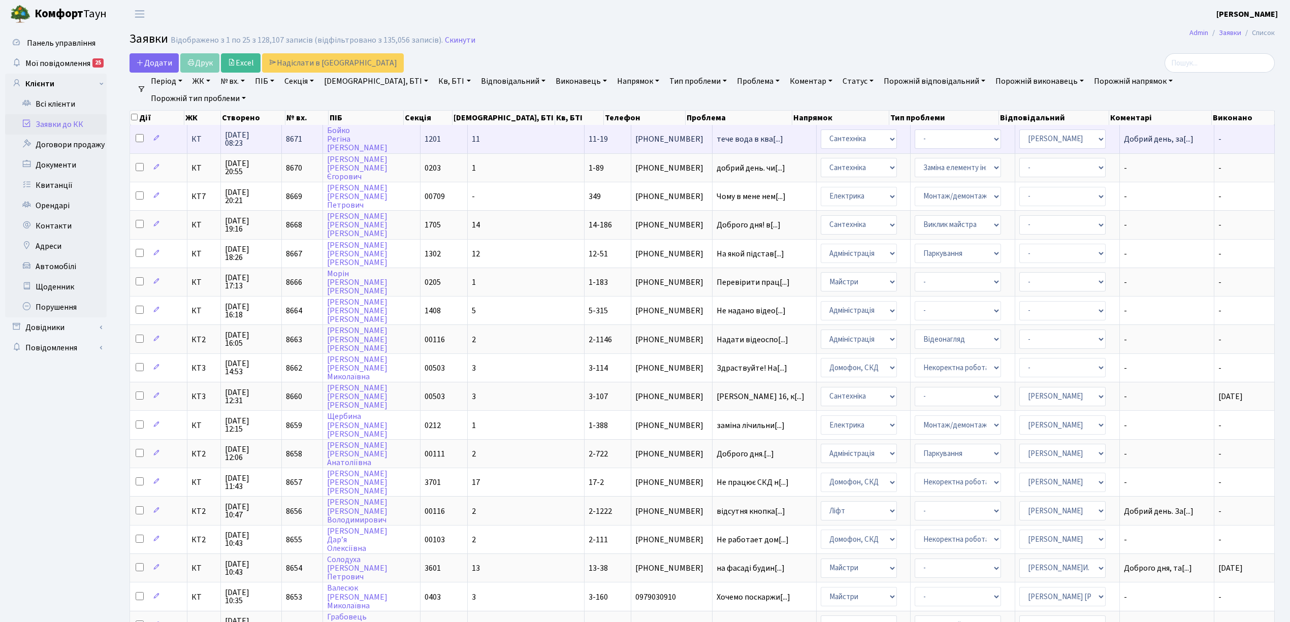
click at [211, 145] on td "КТ" at bounding box center [204, 139] width 34 height 28
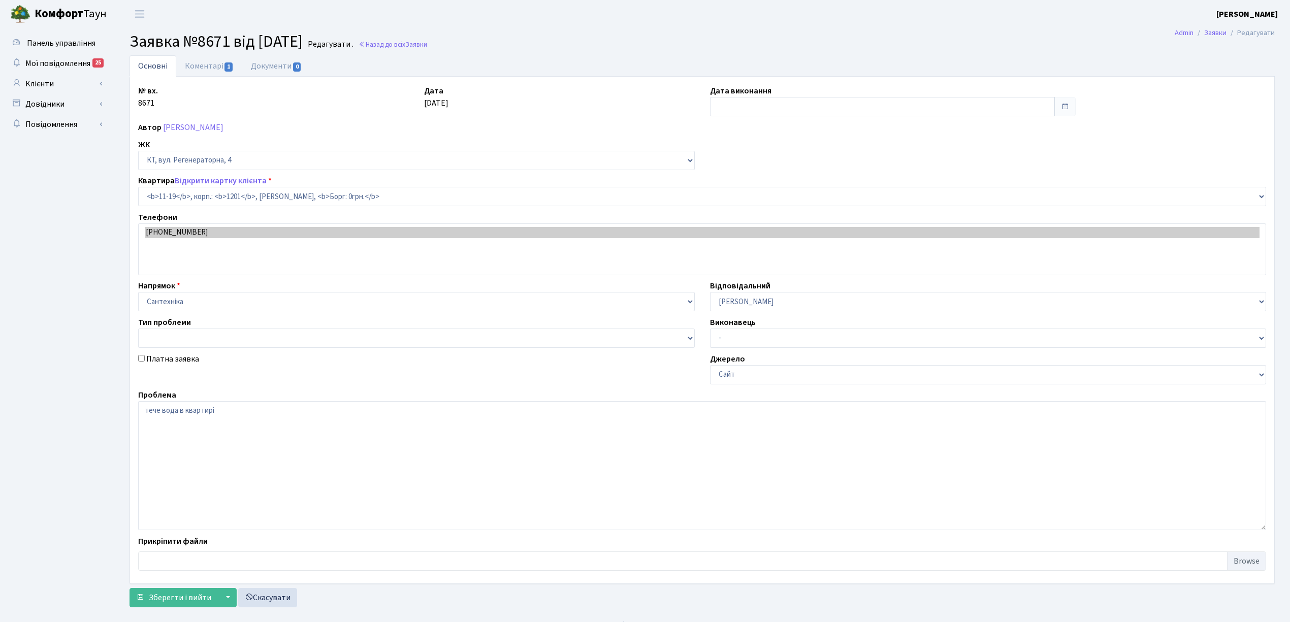
select select "7011"
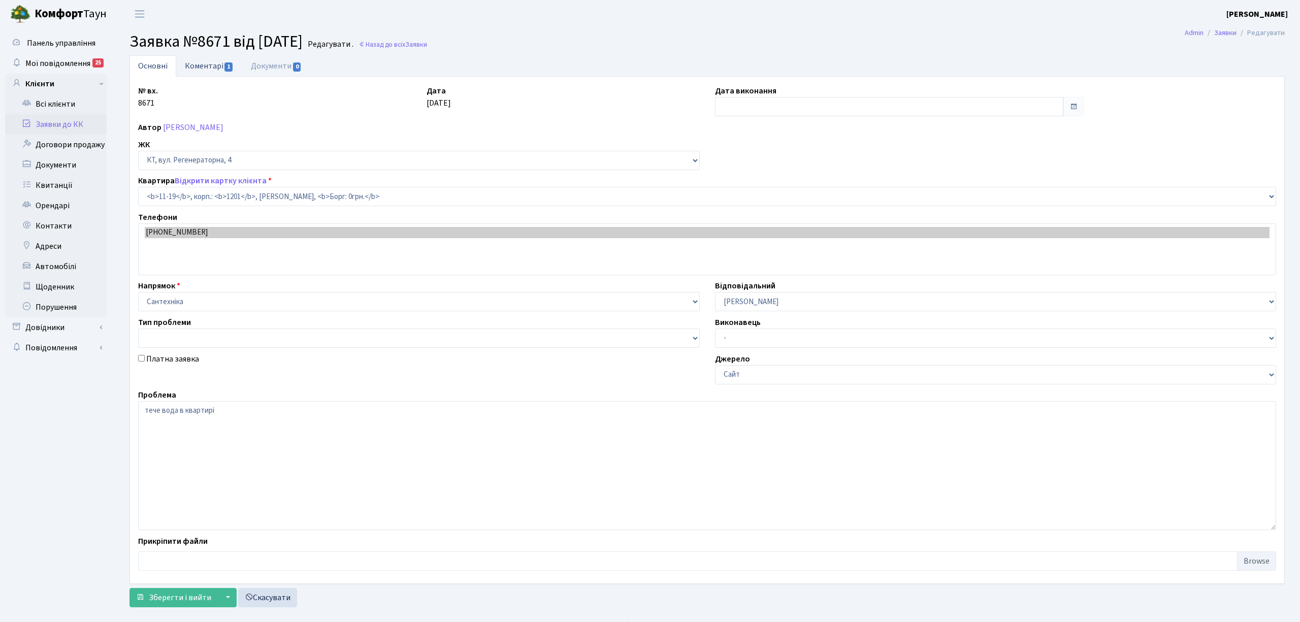
click at [201, 72] on link "Коментарі 1" at bounding box center [209, 65] width 66 height 21
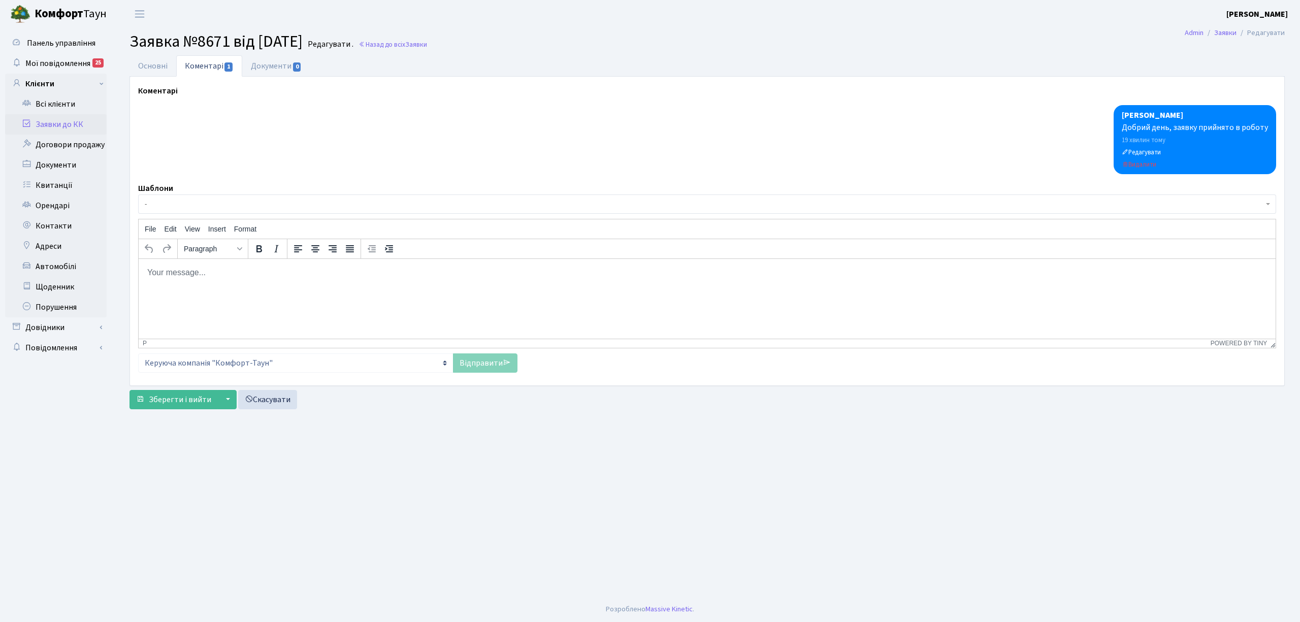
click at [210, 272] on p "Rich Text Area. Press ALT-0 for help." at bounding box center [707, 272] width 1121 height 11
